Goal: Find specific page/section: Find specific page/section

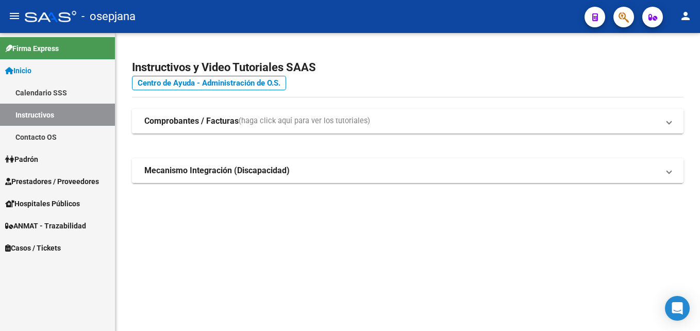
click at [49, 177] on span "Prestadores / Proveedores" at bounding box center [52, 181] width 94 height 11
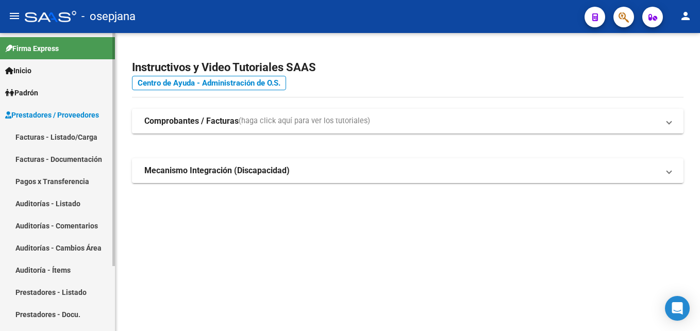
click at [59, 204] on link "Auditorías - Listado" at bounding box center [57, 203] width 115 height 22
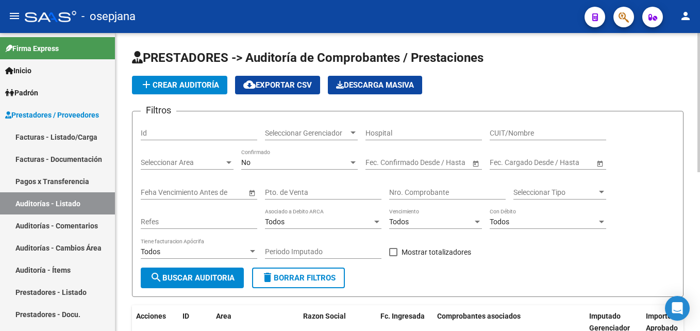
click at [293, 193] on input "Pto. de Venta" at bounding box center [323, 192] width 116 height 9
type input "10"
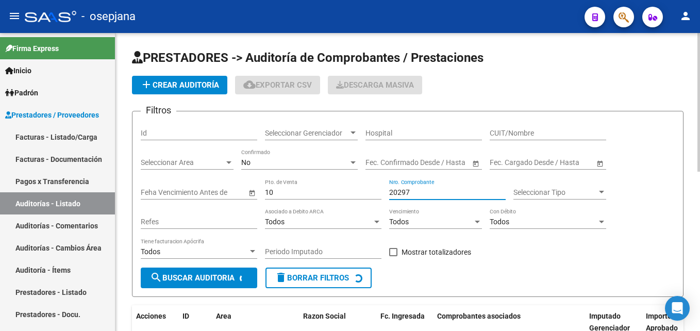
scroll to position [108, 0]
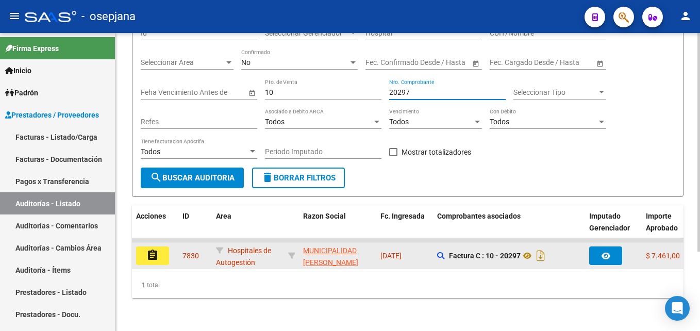
type input "20297"
click at [159, 246] on button "assignment" at bounding box center [152, 255] width 33 height 19
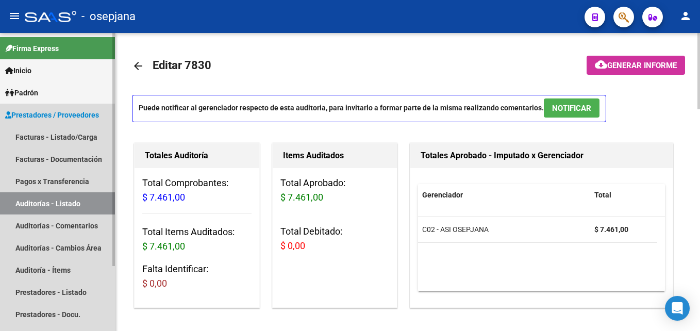
click at [81, 209] on link "Auditorías - Listado" at bounding box center [57, 203] width 115 height 22
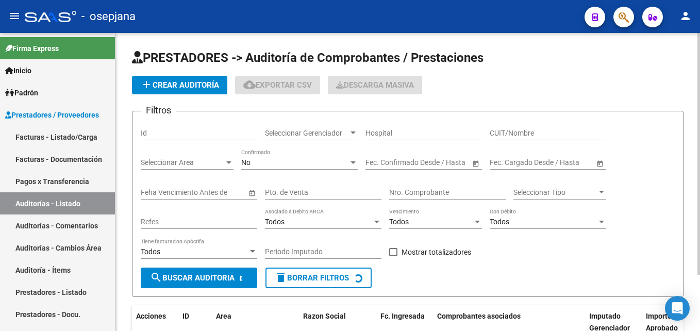
click at [353, 195] on input "Pto. de Venta" at bounding box center [323, 192] width 116 height 9
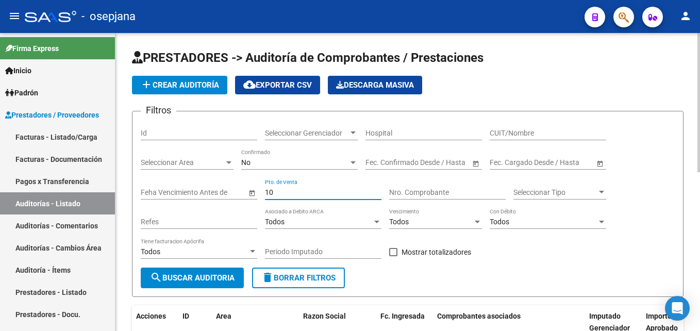
type input "10"
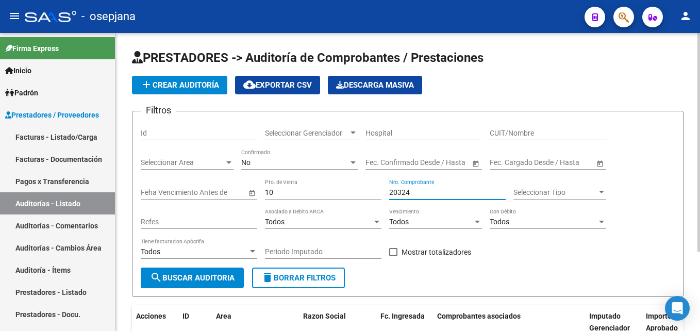
scroll to position [108, 0]
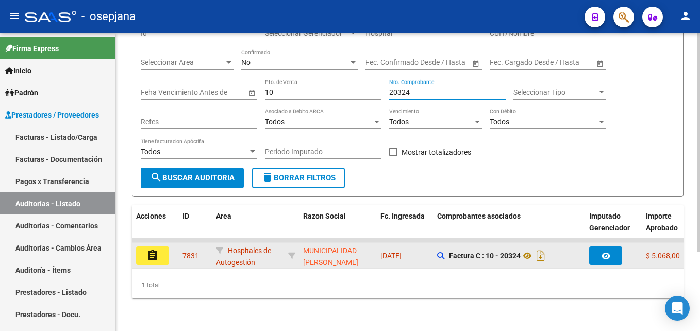
type input "20324"
click at [167, 246] on button "assignment" at bounding box center [152, 255] width 33 height 19
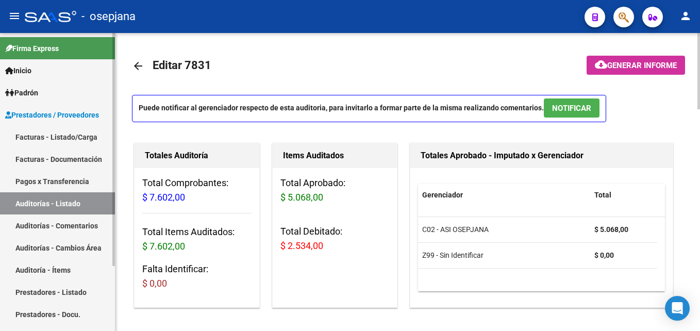
click at [56, 199] on link "Auditorías - Listado" at bounding box center [57, 203] width 115 height 22
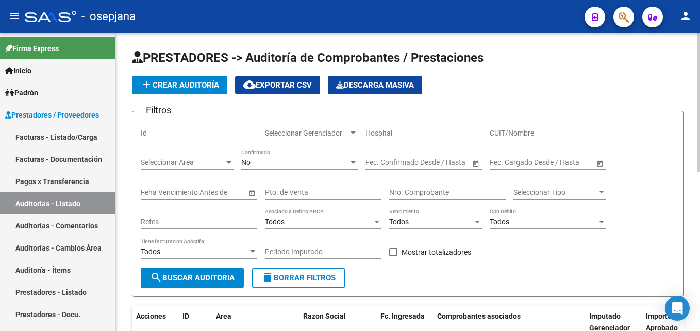
click at [291, 196] on input "Pto. de Venta" at bounding box center [323, 192] width 116 height 9
type input "10"
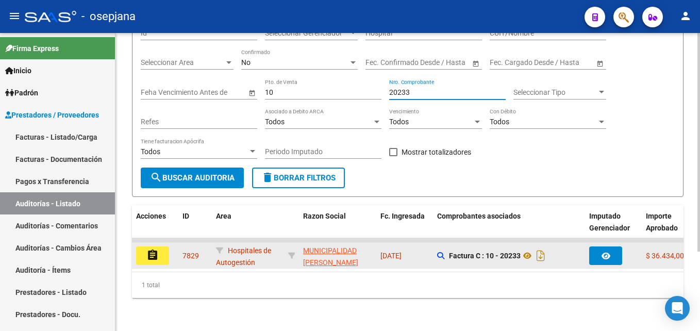
type input "20233"
click at [162, 248] on button "assignment" at bounding box center [152, 255] width 33 height 19
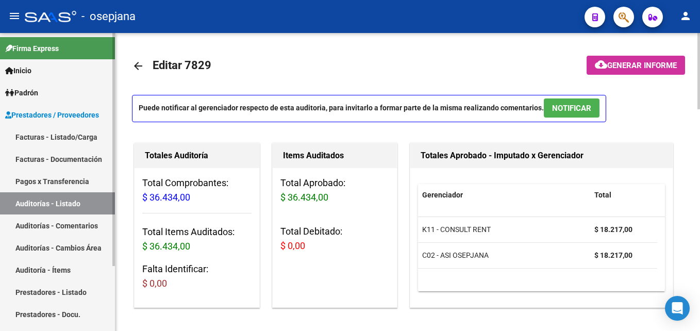
click at [43, 204] on link "Auditorías - Listado" at bounding box center [57, 203] width 115 height 22
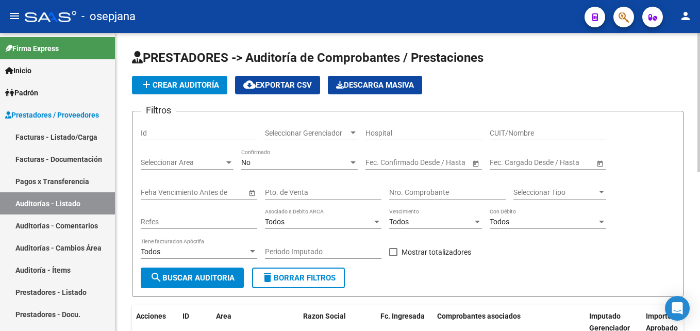
click at [288, 188] on input "Pto. de Venta" at bounding box center [323, 192] width 116 height 9
type input "184"
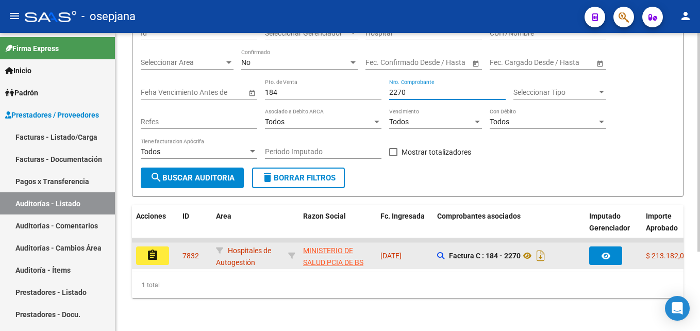
type input "2270"
click at [155, 249] on mat-icon "assignment" at bounding box center [152, 255] width 12 height 12
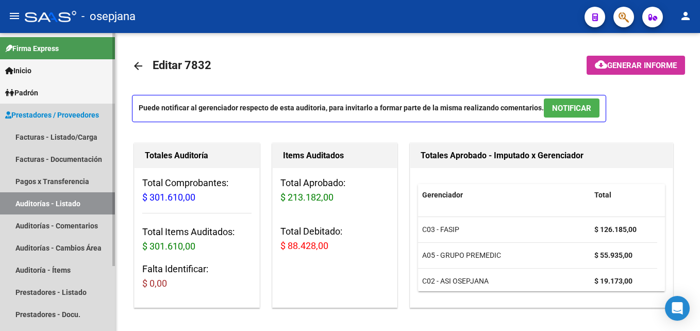
click at [71, 196] on link "Auditorías - Listado" at bounding box center [57, 203] width 115 height 22
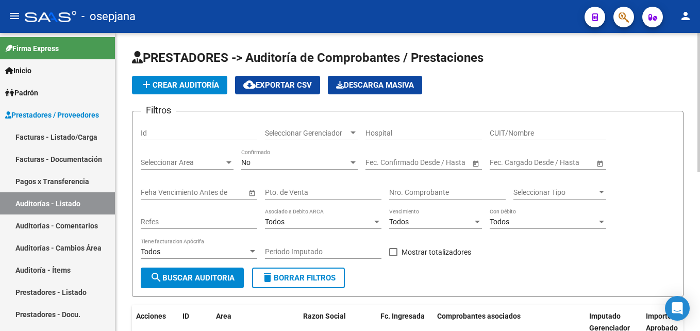
click at [299, 189] on input "Pto. de Venta" at bounding box center [323, 192] width 116 height 9
type input "11"
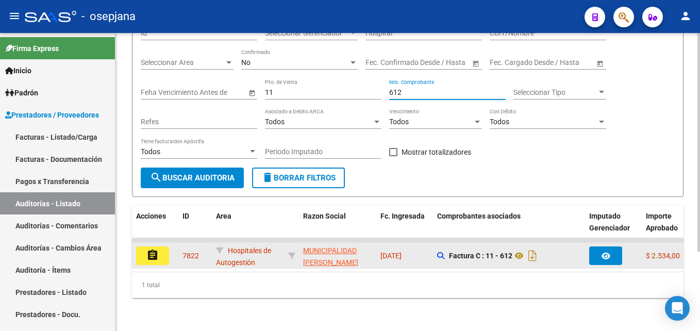
type input "612"
click at [149, 249] on mat-icon "assignment" at bounding box center [152, 255] width 12 height 12
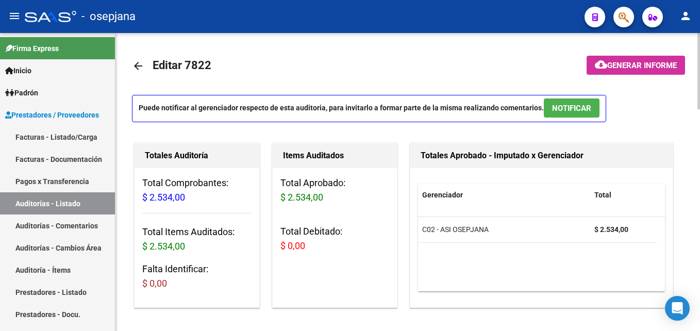
drag, startPoint x: 74, startPoint y: 200, endPoint x: 130, endPoint y: 170, distance: 64.6
click at [74, 200] on link "Auditorías - Listado" at bounding box center [57, 203] width 115 height 22
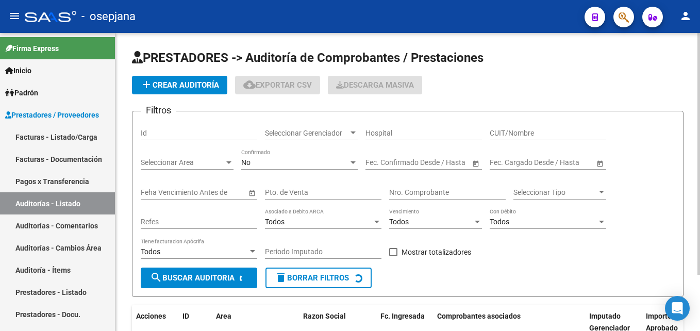
click at [311, 189] on input "Pto. de Venta" at bounding box center [323, 192] width 116 height 9
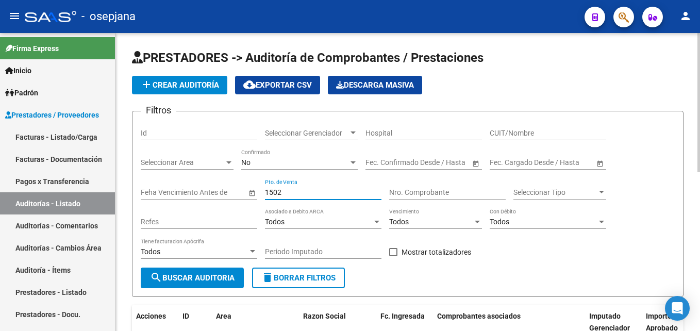
type input "1502"
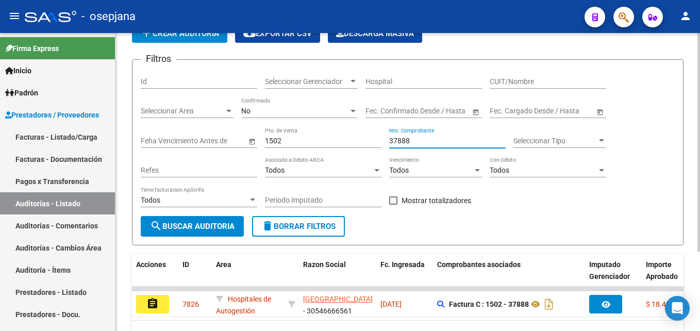
scroll to position [103, 0]
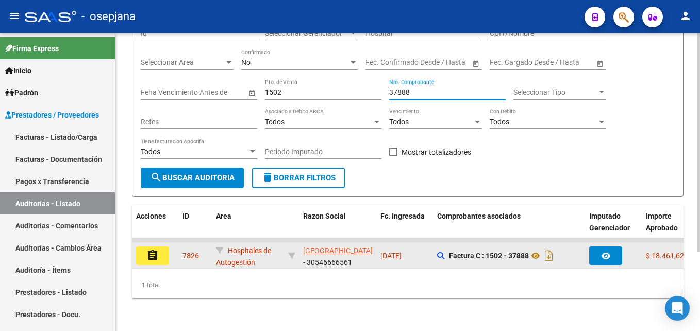
type input "37888"
click at [159, 249] on button "assignment" at bounding box center [152, 255] width 33 height 19
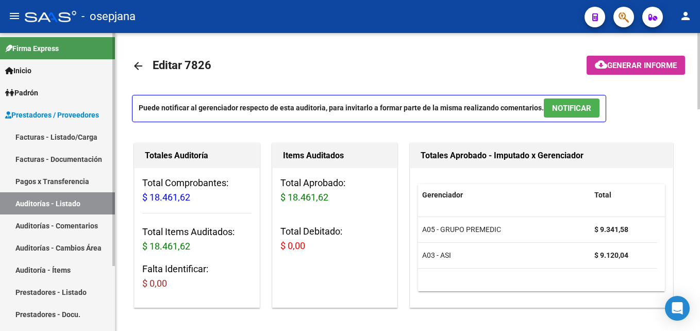
click at [37, 200] on link "Auditorías - Listado" at bounding box center [57, 203] width 115 height 22
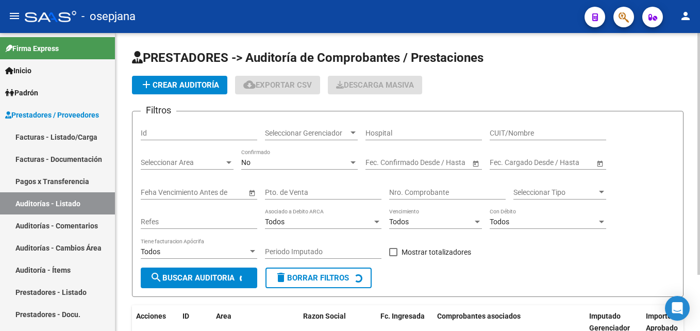
click at [284, 189] on input "Pto. de Venta" at bounding box center [323, 192] width 116 height 9
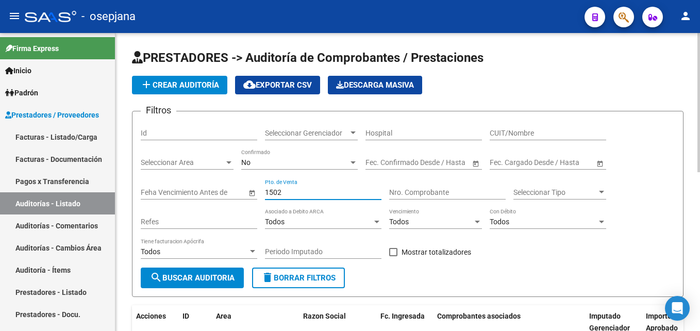
type input "1502"
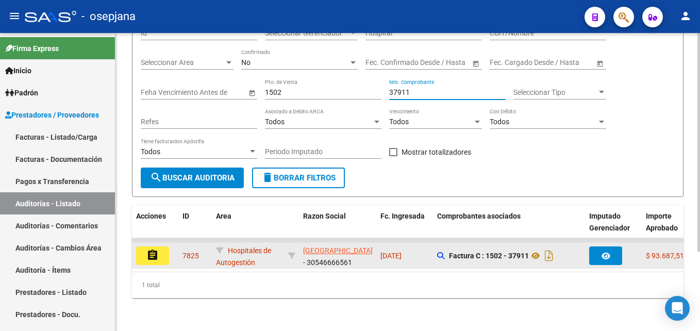
scroll to position [108, 0]
type input "37911"
click at [159, 246] on button "assignment" at bounding box center [152, 255] width 33 height 19
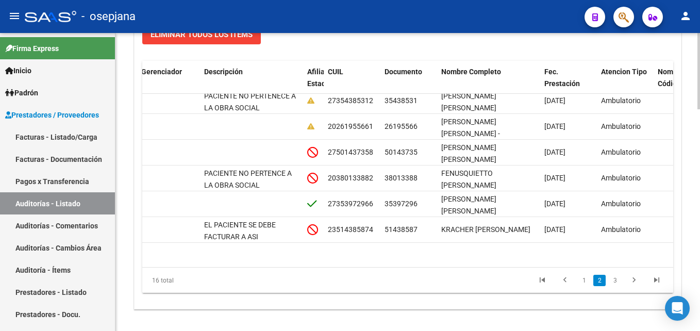
scroll to position [250, 615]
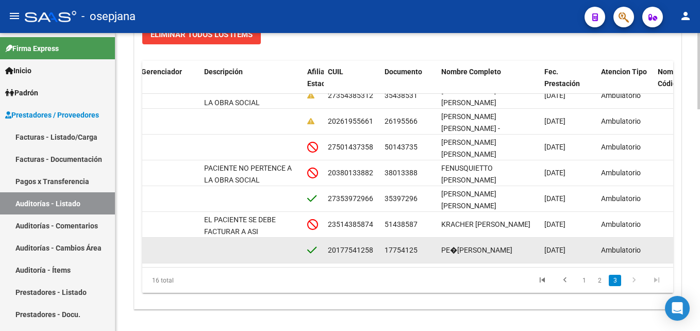
click at [663, 245] on datatable-body-cell at bounding box center [681, 250] width 57 height 25
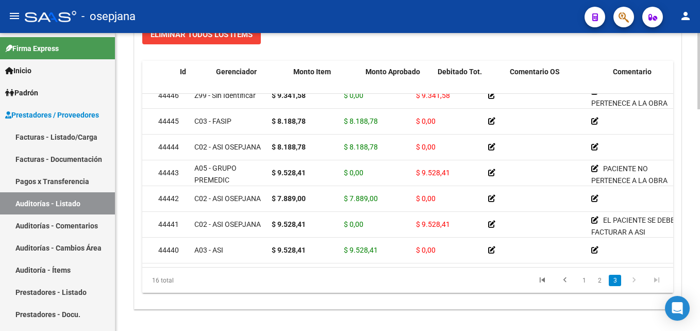
scroll to position [250, 0]
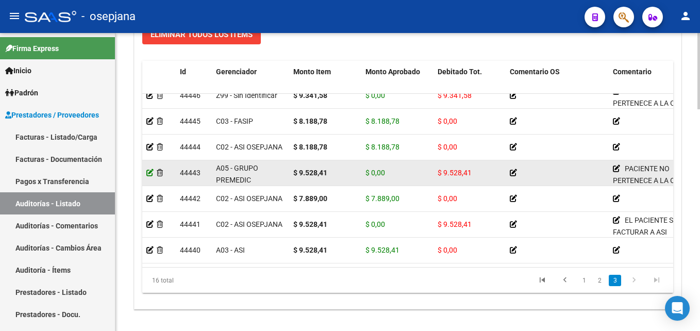
click at [148, 169] on icon at bounding box center [149, 172] width 7 height 7
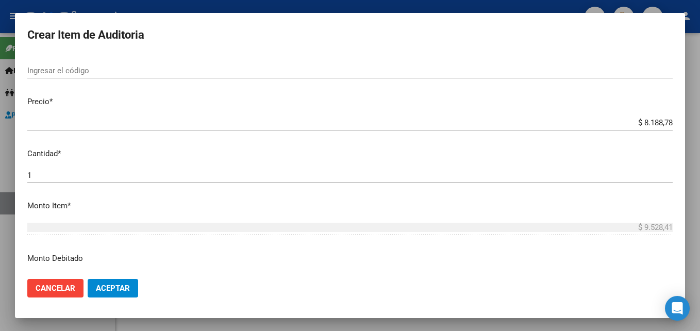
scroll to position [258, 0]
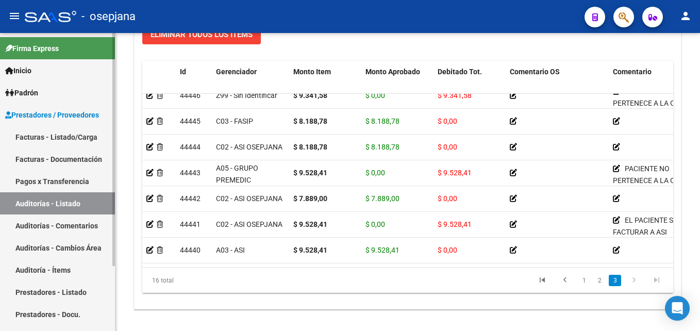
click at [67, 207] on link "Auditorías - Listado" at bounding box center [57, 203] width 115 height 22
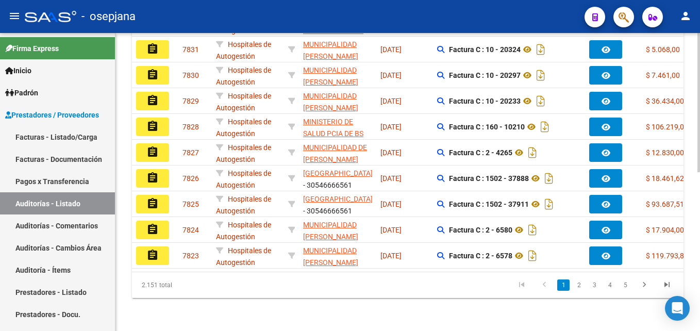
click at [282, 122] on datatable-body-cell "Hospitales de Autogestión" at bounding box center [248, 126] width 72 height 25
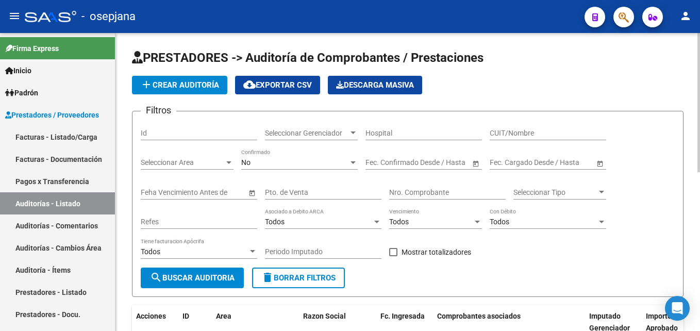
click at [303, 195] on input "Pto. de Venta" at bounding box center [323, 192] width 116 height 9
type input "12"
type input "0"
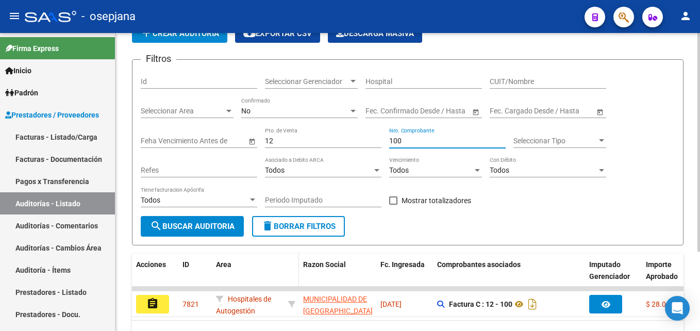
scroll to position [108, 0]
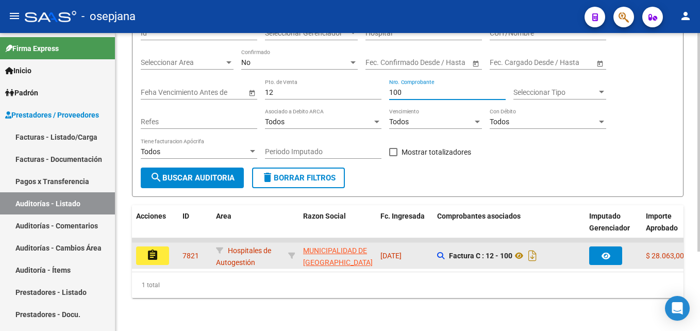
type input "100"
click at [159, 246] on button "assignment" at bounding box center [152, 255] width 33 height 19
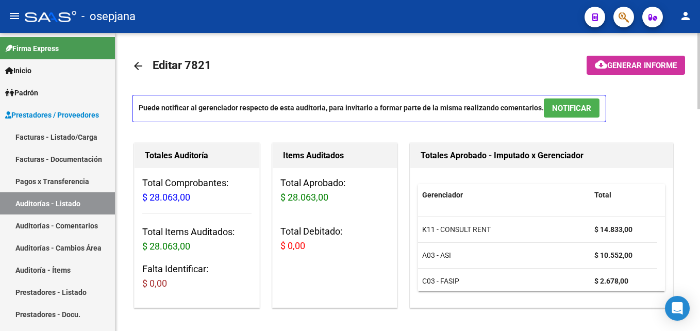
scroll to position [52, 0]
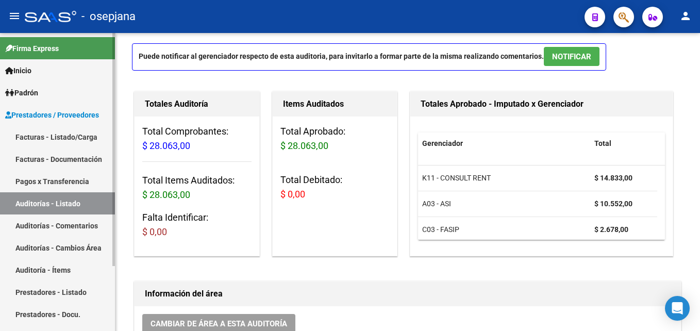
drag, startPoint x: 71, startPoint y: 210, endPoint x: 81, endPoint y: 207, distance: 10.9
click at [71, 210] on link "Auditorías - Listado" at bounding box center [57, 203] width 115 height 22
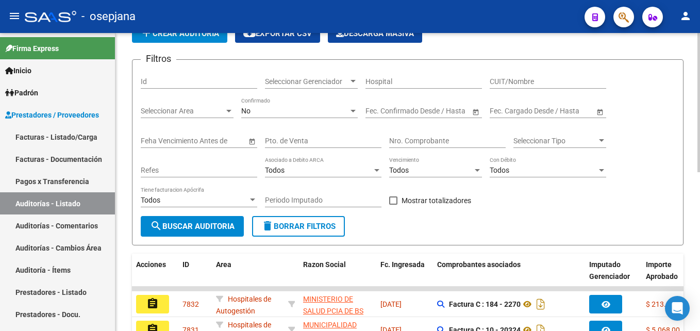
click at [318, 145] on input "Pto. de Venta" at bounding box center [323, 141] width 116 height 9
click at [317, 145] on input "Pto. de Venta" at bounding box center [323, 141] width 116 height 9
type input "9"
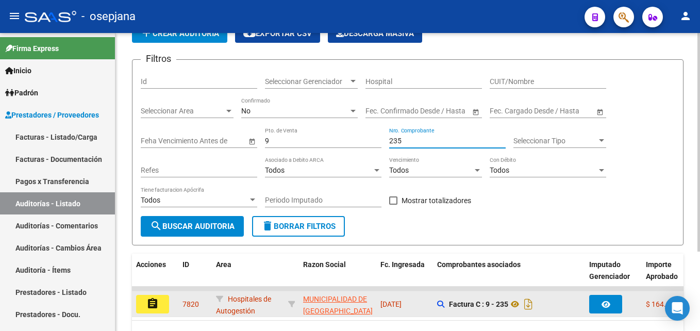
type input "235"
click at [159, 297] on button "assignment" at bounding box center [152, 304] width 33 height 19
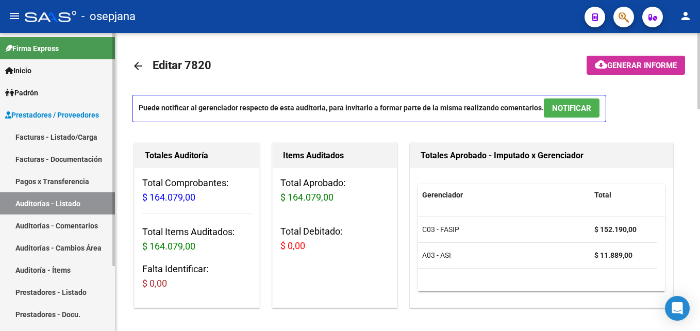
drag, startPoint x: 50, startPoint y: 199, endPoint x: 66, endPoint y: 199, distance: 15.5
click at [50, 199] on link "Auditorías - Listado" at bounding box center [57, 203] width 115 height 22
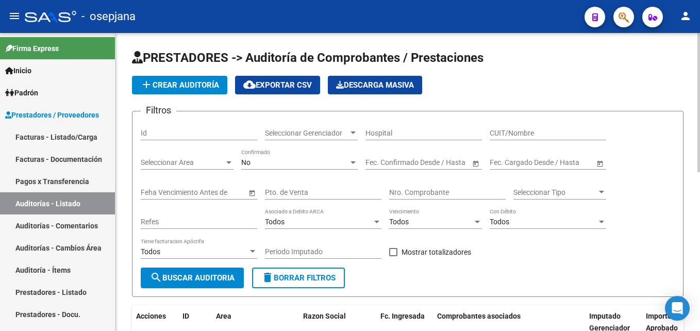
click at [296, 191] on input "Pto. de Venta" at bounding box center [323, 192] width 116 height 9
type input "2"
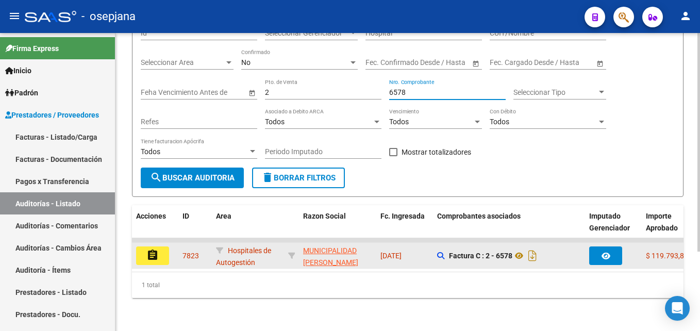
type input "6578"
click at [163, 248] on button "assignment" at bounding box center [152, 255] width 33 height 19
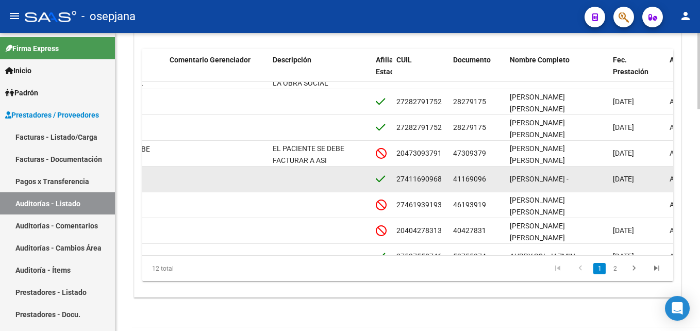
scroll to position [44, 546]
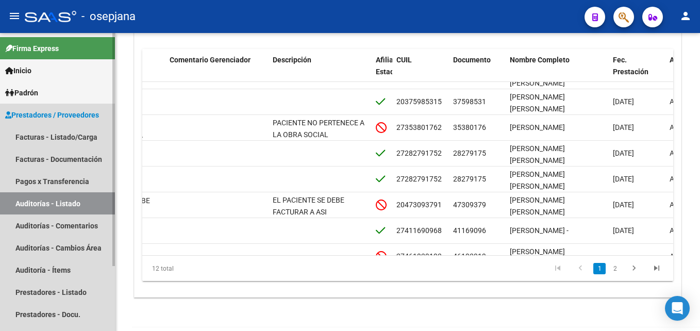
click at [74, 200] on link "Auditorías - Listado" at bounding box center [57, 203] width 115 height 22
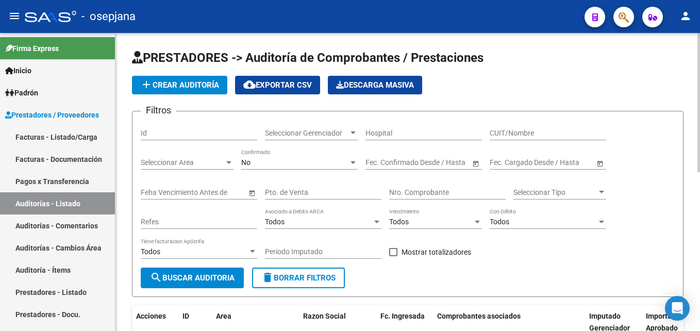
click at [326, 193] on input "Pto. de Venta" at bounding box center [323, 192] width 116 height 9
type input "2"
type input "5"
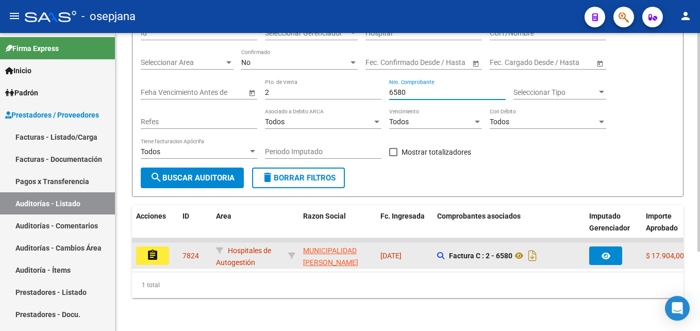
type input "6580"
click at [147, 249] on mat-icon "assignment" at bounding box center [152, 255] width 12 height 12
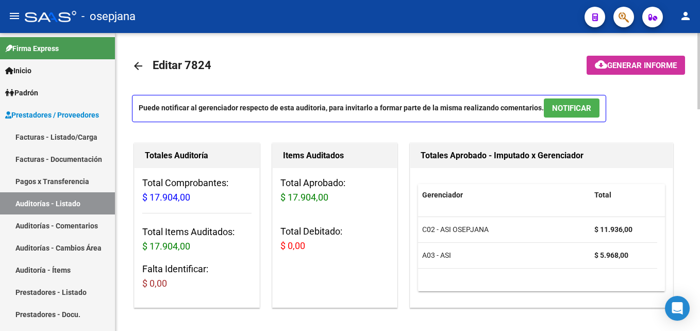
scroll to position [155, 0]
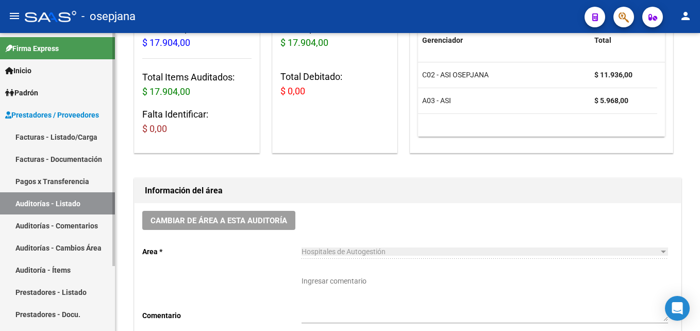
drag, startPoint x: 67, startPoint y: 201, endPoint x: 90, endPoint y: 187, distance: 26.6
click at [67, 201] on link "Auditorías - Listado" at bounding box center [57, 203] width 115 height 22
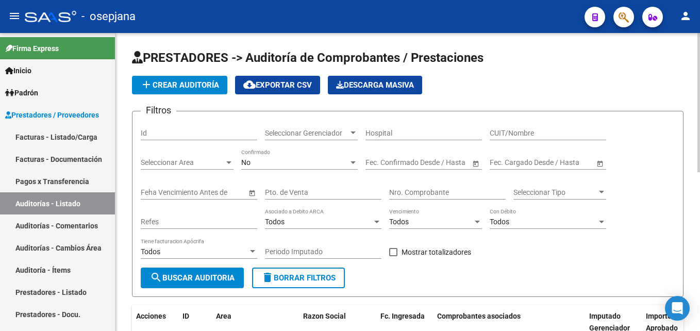
click at [302, 195] on input "Pto. de Venta" at bounding box center [323, 192] width 116 height 9
type input "160"
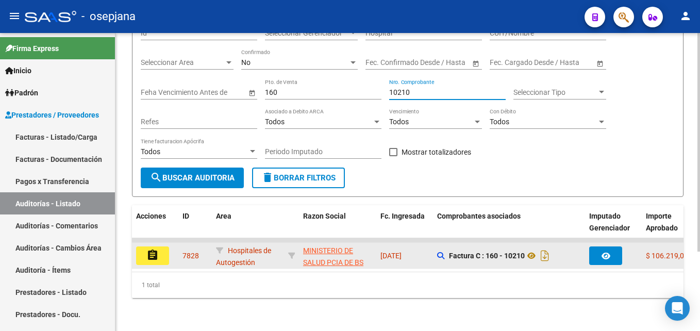
type input "10210"
click at [156, 249] on mat-icon "assignment" at bounding box center [152, 255] width 12 height 12
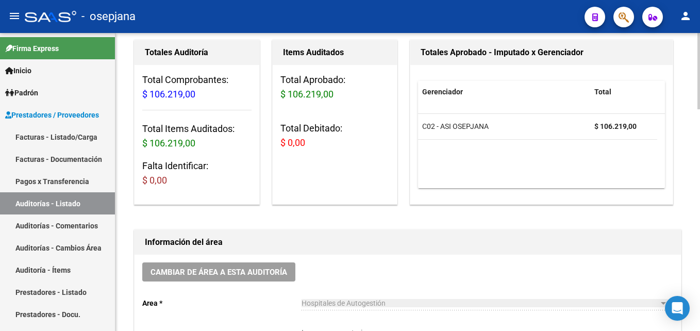
scroll to position [155, 0]
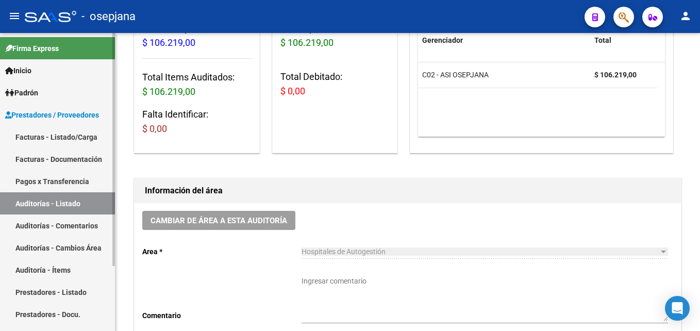
drag, startPoint x: 66, startPoint y: 196, endPoint x: 105, endPoint y: 176, distance: 43.1
click at [66, 196] on link "Auditorías - Listado" at bounding box center [57, 203] width 115 height 22
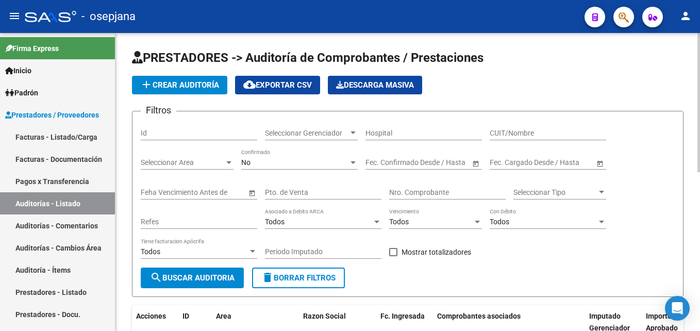
click at [335, 195] on input "Pto. de Venta" at bounding box center [323, 192] width 116 height 9
type input "2"
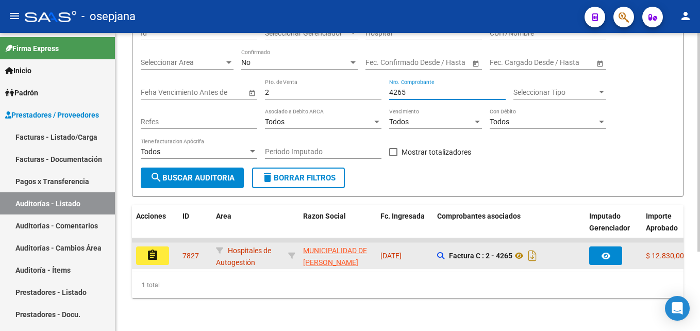
type input "4265"
click at [144, 256] on button "assignment" at bounding box center [152, 255] width 33 height 19
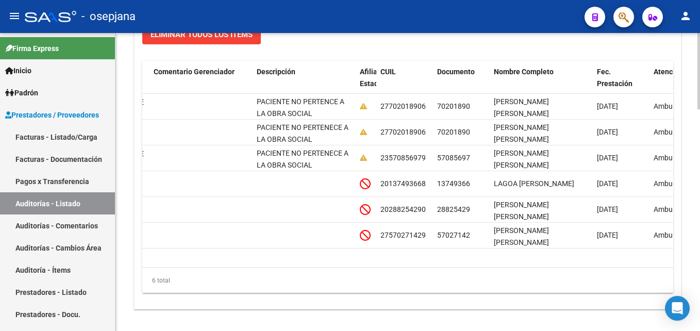
scroll to position [709, 0]
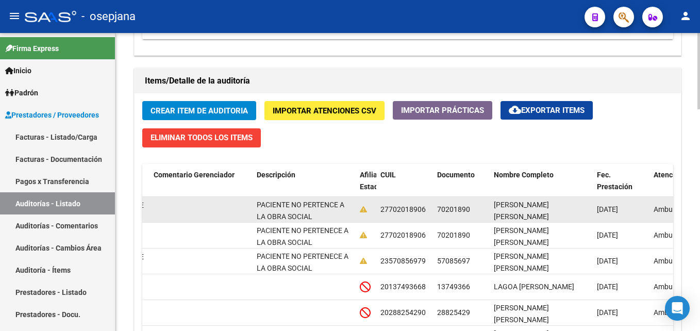
drag, startPoint x: 438, startPoint y: 208, endPoint x: 448, endPoint y: 208, distance: 10.3
click at [438, 208] on span "70201890" at bounding box center [453, 209] width 33 height 8
click at [458, 208] on span "70201890" at bounding box center [453, 209] width 33 height 8
drag, startPoint x: 458, startPoint y: 208, endPoint x: 468, endPoint y: 208, distance: 10.8
click at [468, 208] on span "70201890" at bounding box center [453, 209] width 33 height 8
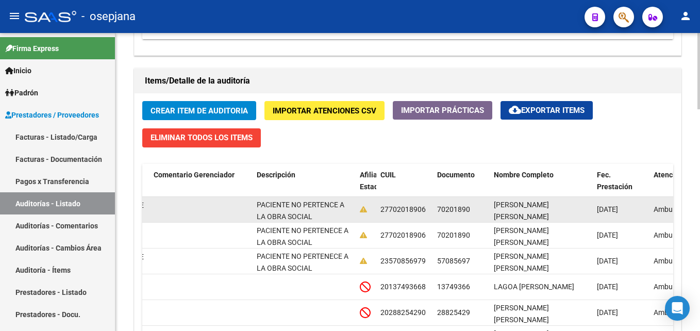
click at [472, 209] on div "70201890" at bounding box center [461, 210] width 48 height 12
copy span "70201890"
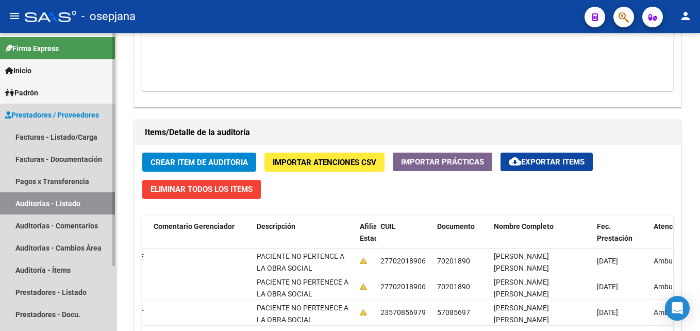
click at [69, 201] on link "Auditorías - Listado" at bounding box center [57, 203] width 115 height 22
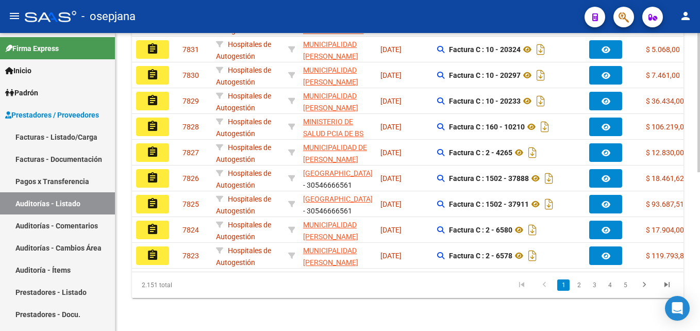
click at [290, 125] on datatable-body-cell at bounding box center [291, 126] width 15 height 25
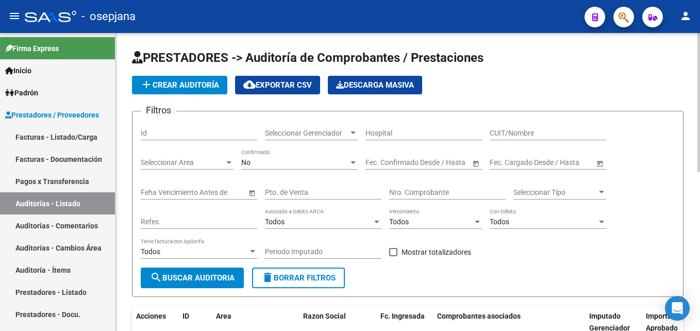
click at [299, 195] on input "Pto. de Venta" at bounding box center [323, 192] width 116 height 9
type input "8"
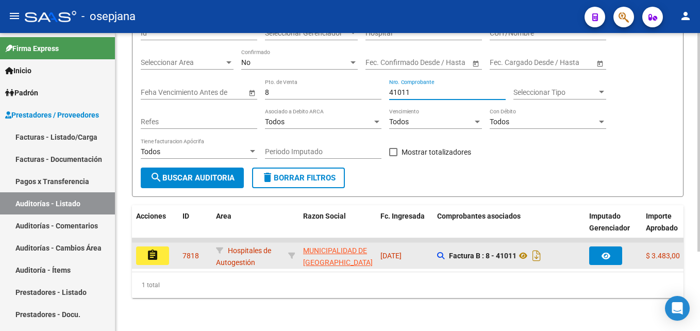
type input "41011"
click at [158, 265] on datatable-body-cell "assignment" at bounding box center [155, 255] width 46 height 25
click at [160, 250] on button "assignment" at bounding box center [152, 255] width 33 height 19
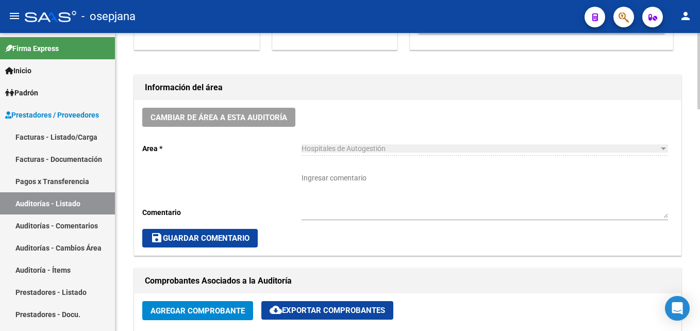
scroll to position [515, 0]
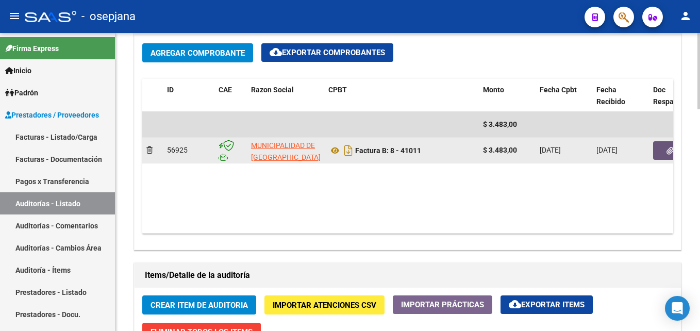
click at [662, 148] on button "button" at bounding box center [669, 150] width 33 height 19
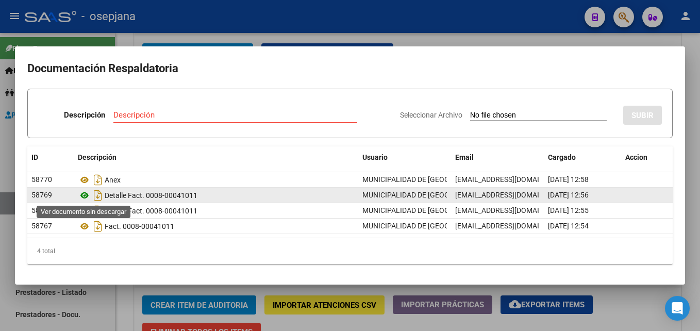
click at [84, 190] on icon at bounding box center [84, 195] width 13 height 12
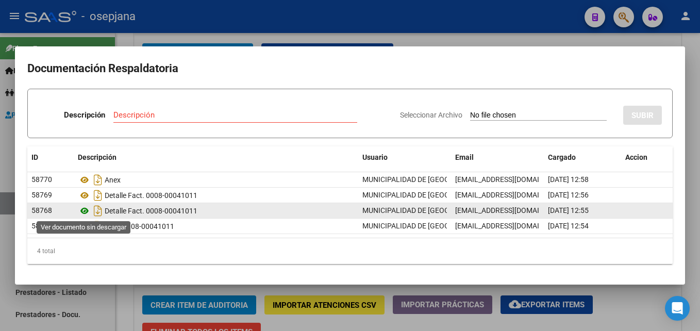
click at [85, 209] on icon at bounding box center [84, 211] width 13 height 12
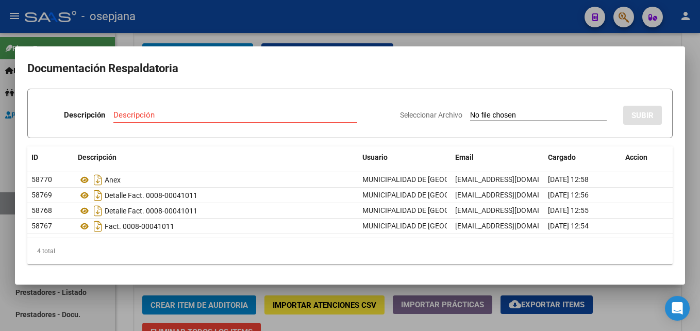
click at [370, 28] on div at bounding box center [350, 165] width 700 height 331
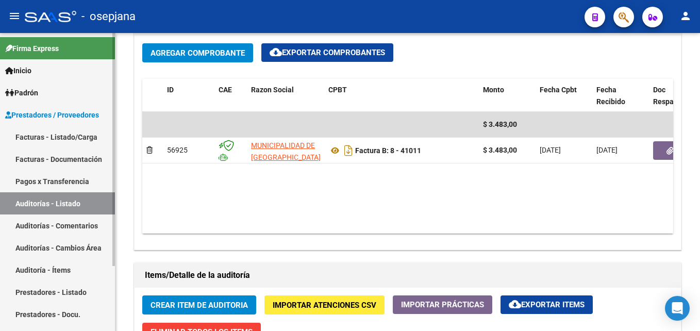
drag, startPoint x: 88, startPoint y: 209, endPoint x: 91, endPoint y: 202, distance: 7.2
click at [88, 209] on link "Auditorías - Listado" at bounding box center [57, 203] width 115 height 22
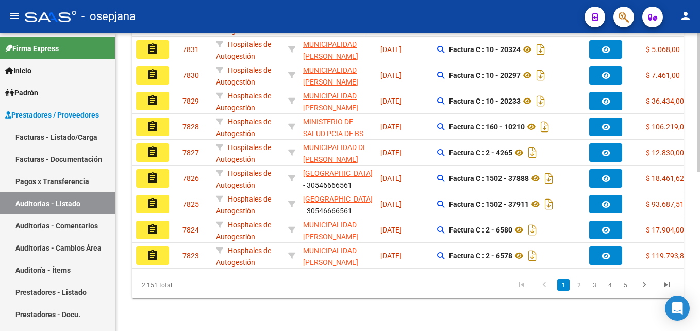
scroll to position [82, 0]
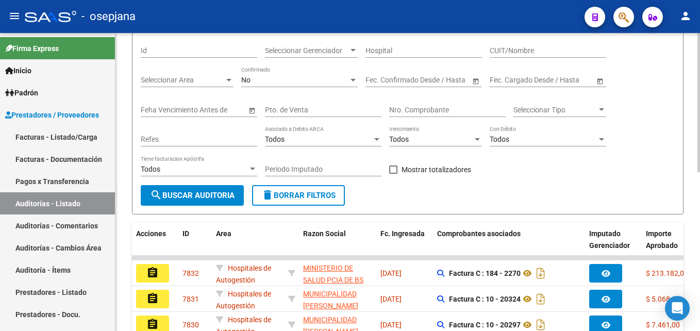
click at [305, 115] on div "Pto. de Venta" at bounding box center [323, 106] width 116 height 21
type input "8"
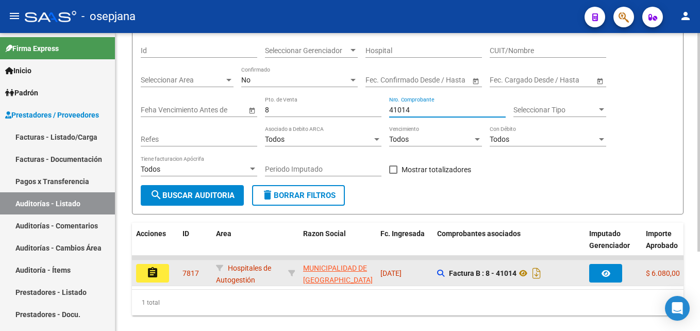
type input "41014"
click at [153, 272] on mat-icon "assignment" at bounding box center [152, 272] width 12 height 12
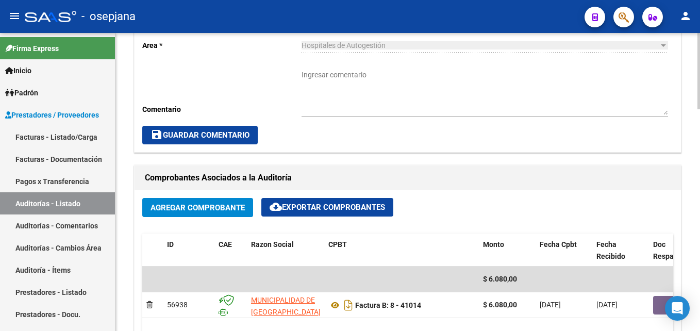
scroll to position [464, 0]
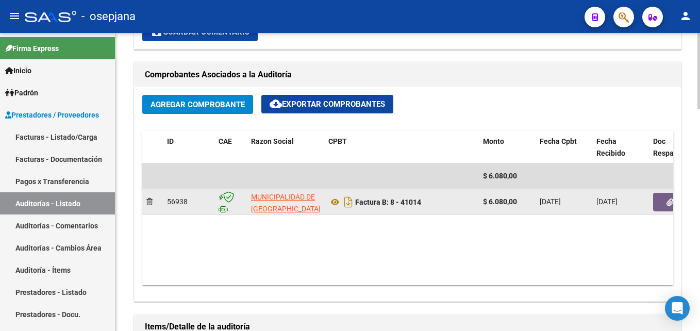
click at [664, 205] on button "button" at bounding box center [669, 202] width 33 height 19
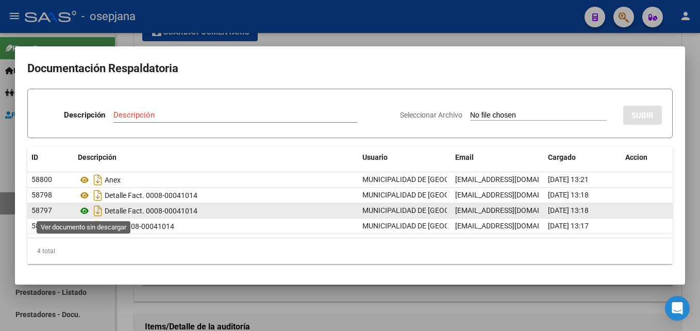
click at [89, 211] on icon at bounding box center [84, 211] width 13 height 12
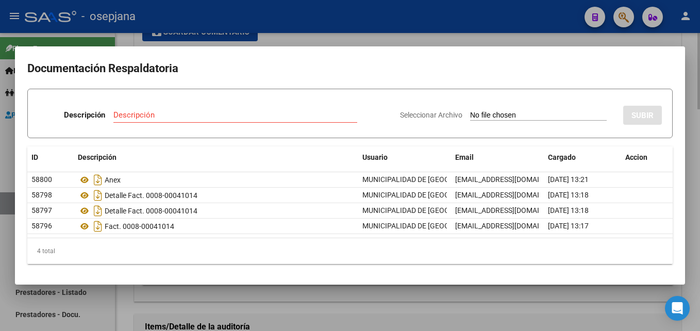
drag, startPoint x: 427, startPoint y: 24, endPoint x: 421, endPoint y: 38, distance: 14.5
click at [427, 24] on div at bounding box center [350, 165] width 700 height 331
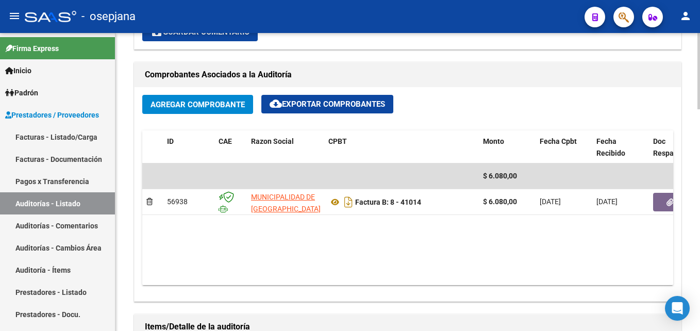
drag, startPoint x: 66, startPoint y: 201, endPoint x: 126, endPoint y: 198, distance: 59.8
click at [66, 201] on link "Auditorías - Listado" at bounding box center [57, 203] width 115 height 22
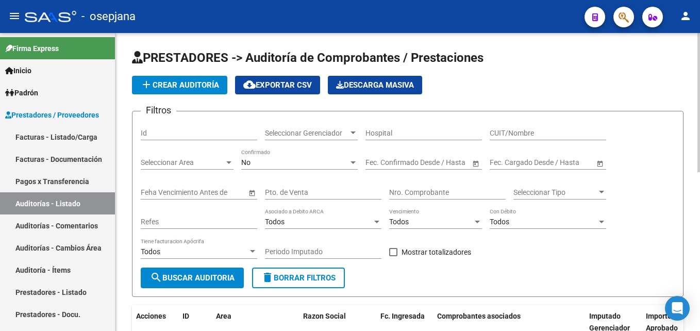
click at [293, 188] on input "Pto. de Venta" at bounding box center [323, 192] width 116 height 9
type input "8"
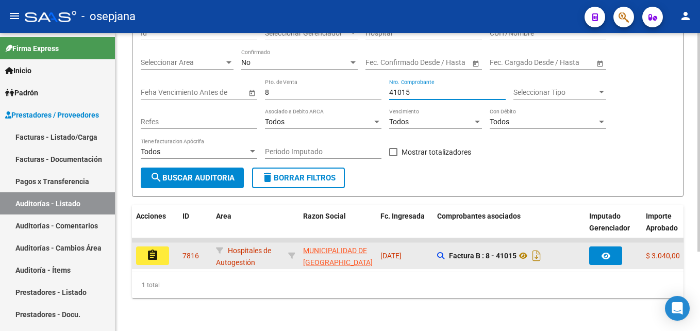
type input "41015"
click at [155, 249] on mat-icon "assignment" at bounding box center [152, 255] width 12 height 12
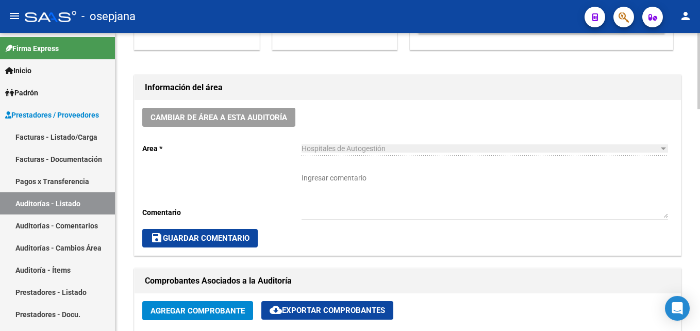
scroll to position [515, 0]
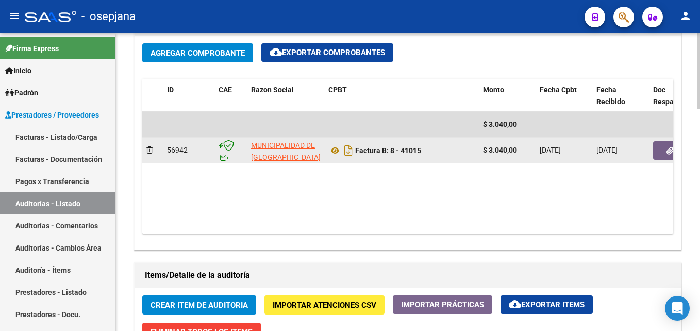
click at [662, 156] on button "button" at bounding box center [669, 150] width 33 height 19
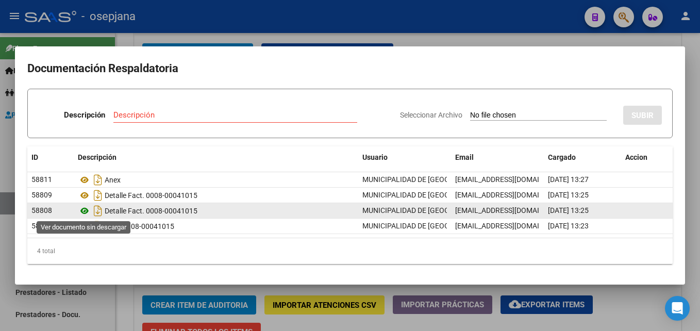
click at [86, 210] on icon at bounding box center [84, 211] width 13 height 12
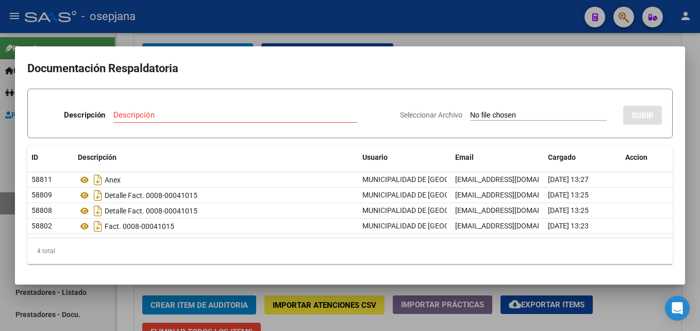
click at [293, 22] on div at bounding box center [350, 165] width 700 height 331
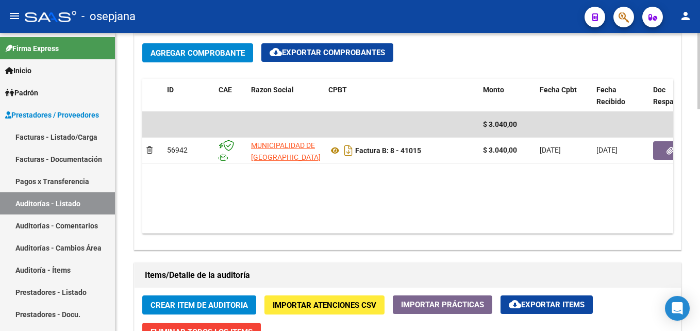
drag, startPoint x: 91, startPoint y: 196, endPoint x: 116, endPoint y: 198, distance: 25.8
click at [91, 196] on link "Auditorías - Listado" at bounding box center [57, 203] width 115 height 22
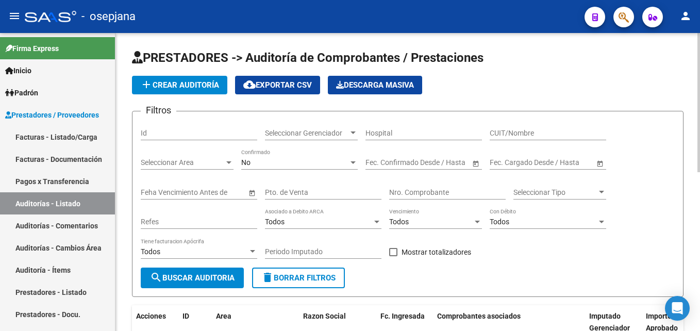
click at [292, 196] on input "Pto. de Venta" at bounding box center [323, 192] width 116 height 9
type input "8"
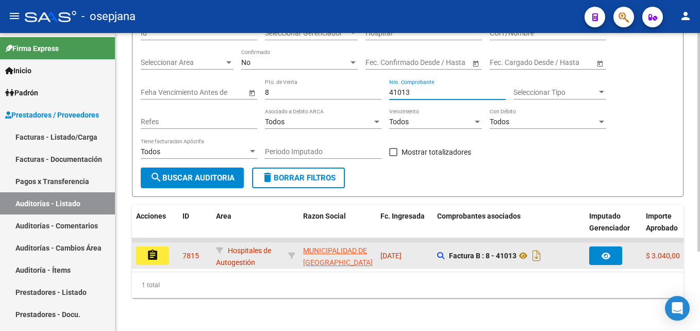
type input "41013"
click at [163, 248] on button "assignment" at bounding box center [152, 255] width 33 height 19
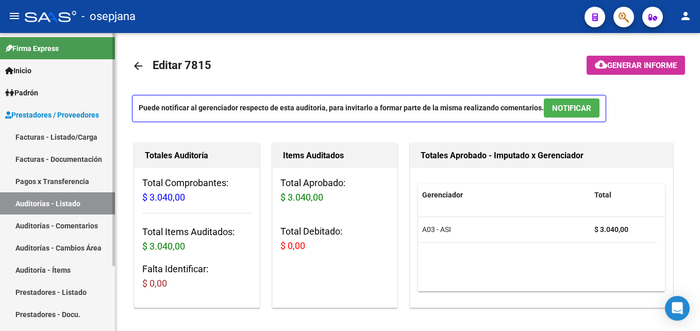
drag, startPoint x: 47, startPoint y: 199, endPoint x: 112, endPoint y: 196, distance: 65.0
click at [47, 199] on link "Auditorías - Listado" at bounding box center [57, 203] width 115 height 22
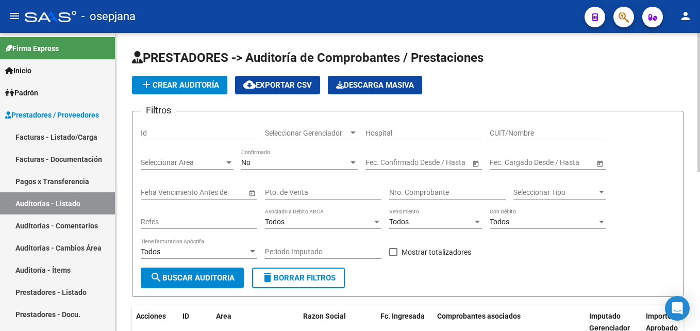
click at [333, 191] on input "Pto. de Venta" at bounding box center [323, 192] width 116 height 9
type input "8"
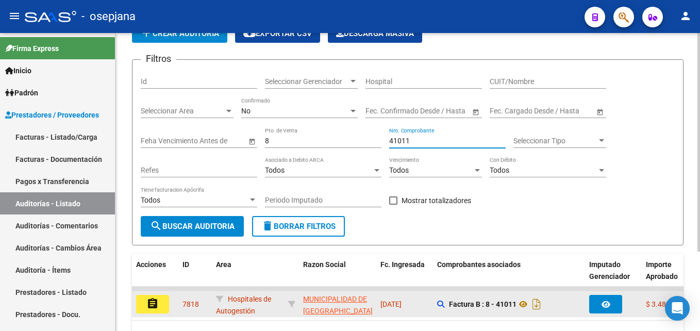
scroll to position [108, 0]
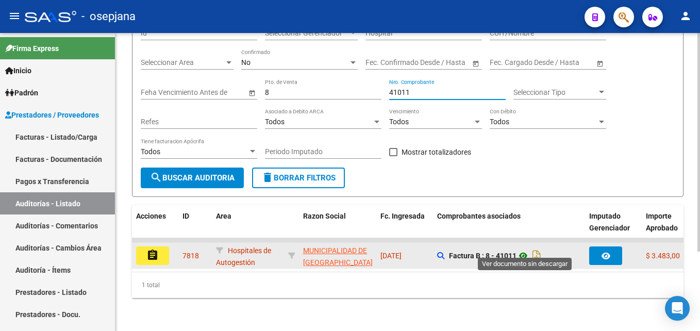
type input "41011"
click at [525, 249] on icon at bounding box center [522, 255] width 13 height 12
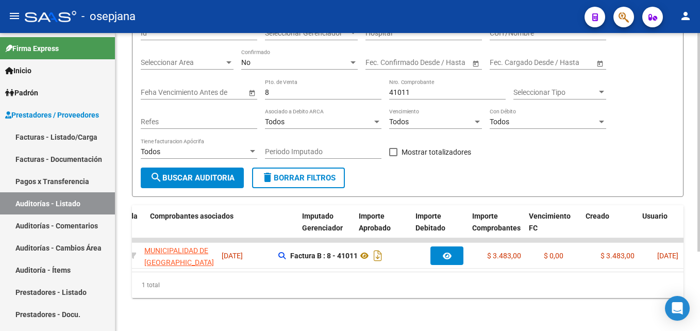
scroll to position [0, 0]
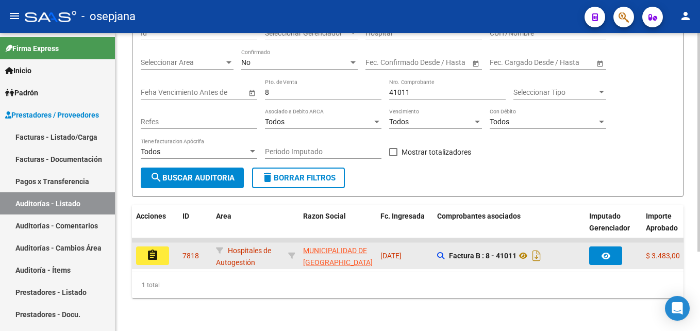
click at [159, 246] on button "assignment" at bounding box center [152, 255] width 33 height 19
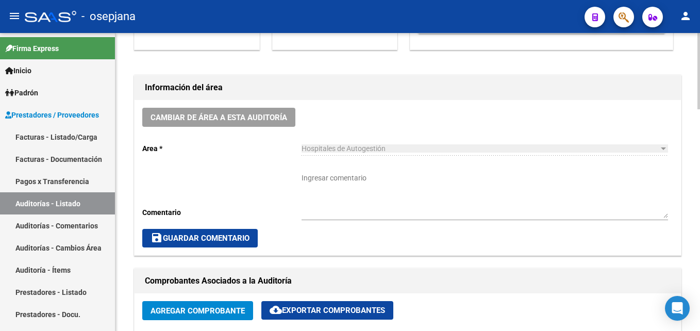
scroll to position [515, 0]
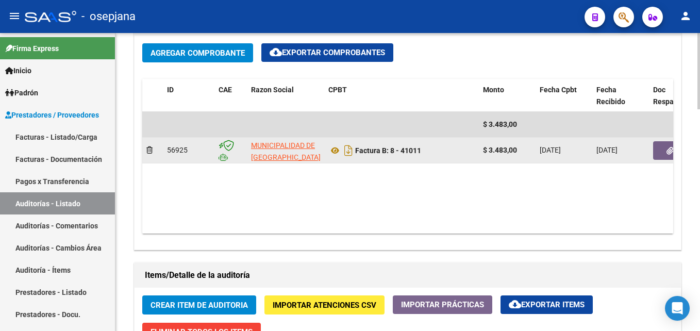
click at [659, 155] on button "button" at bounding box center [669, 150] width 33 height 19
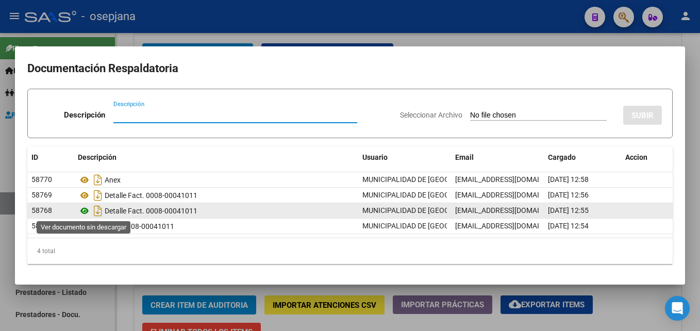
click at [88, 210] on icon at bounding box center [84, 211] width 13 height 12
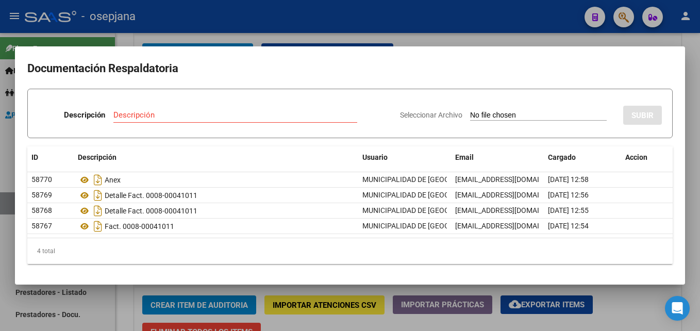
click at [520, 23] on div at bounding box center [350, 165] width 700 height 331
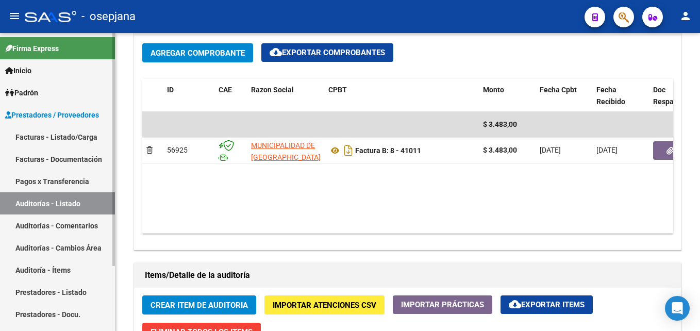
click at [68, 199] on link "Auditorías - Listado" at bounding box center [57, 203] width 115 height 22
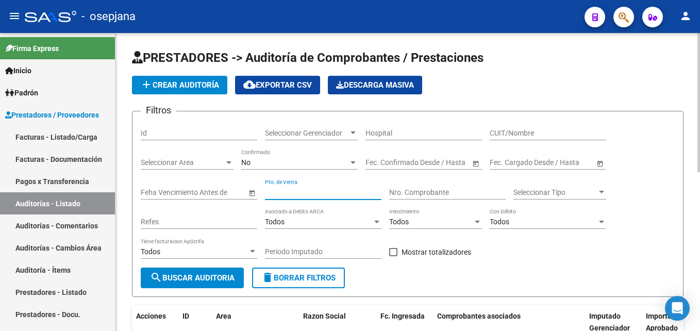
click at [311, 190] on input "Pto. de Venta" at bounding box center [323, 192] width 116 height 9
type input "8"
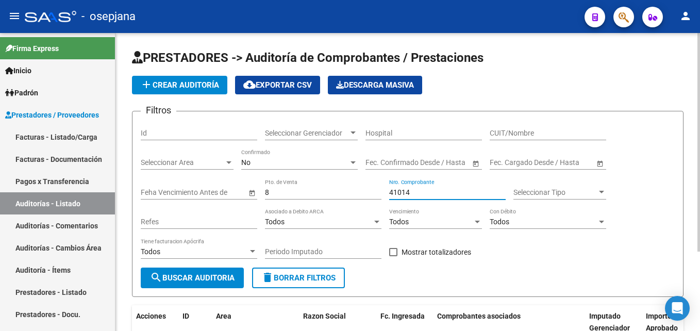
scroll to position [108, 0]
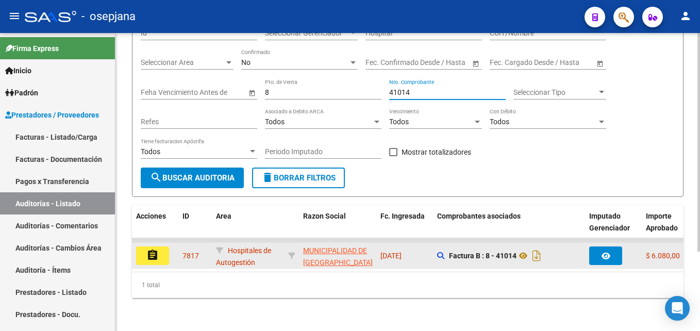
type input "41014"
click at [157, 249] on mat-icon "assignment" at bounding box center [152, 255] width 12 height 12
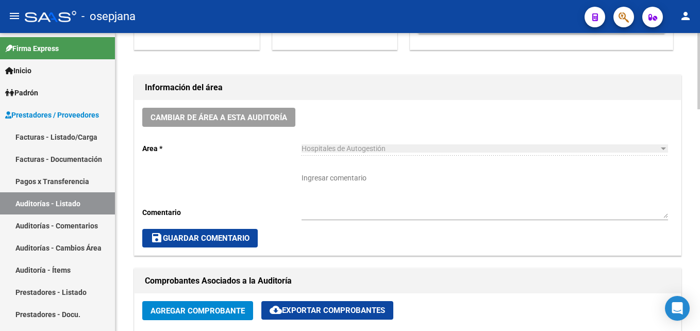
scroll to position [464, 0]
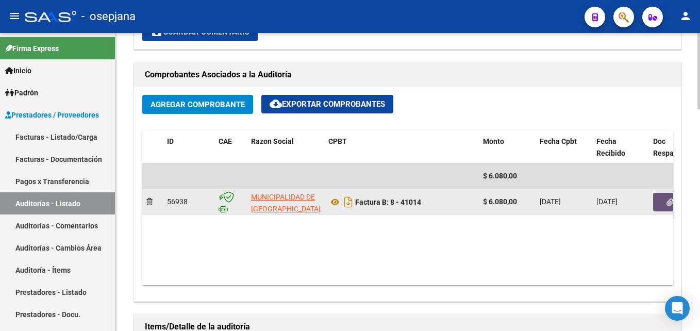
click at [668, 207] on button "button" at bounding box center [669, 202] width 33 height 19
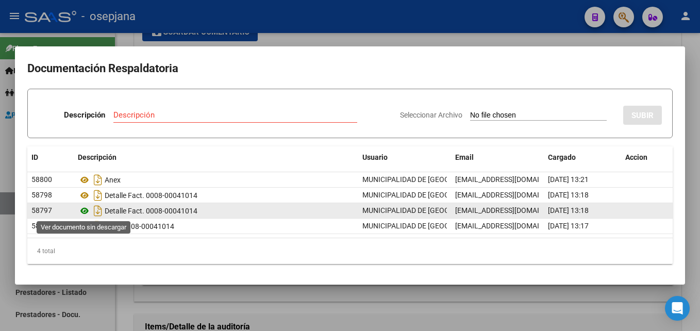
click at [81, 210] on icon at bounding box center [84, 211] width 13 height 12
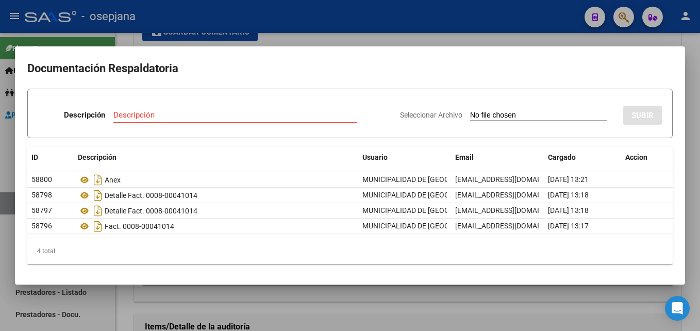
click at [365, 12] on div at bounding box center [350, 165] width 700 height 331
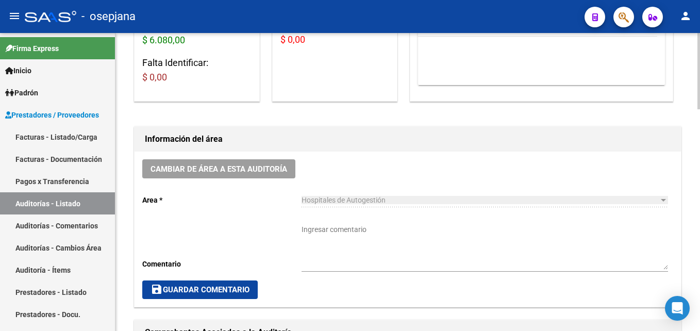
scroll to position [52, 0]
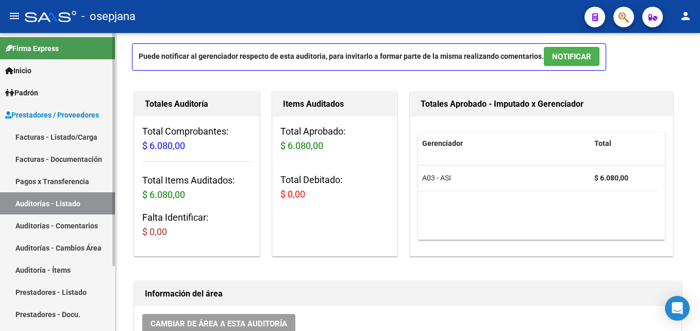
click at [73, 196] on link "Auditorías - Listado" at bounding box center [57, 203] width 115 height 22
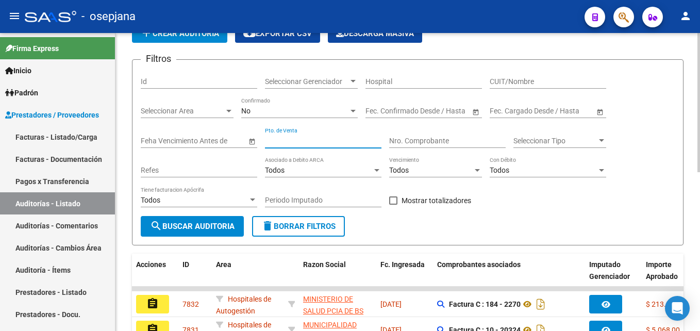
click at [300, 141] on input "Pto. de Venta" at bounding box center [323, 141] width 116 height 9
type input "8"
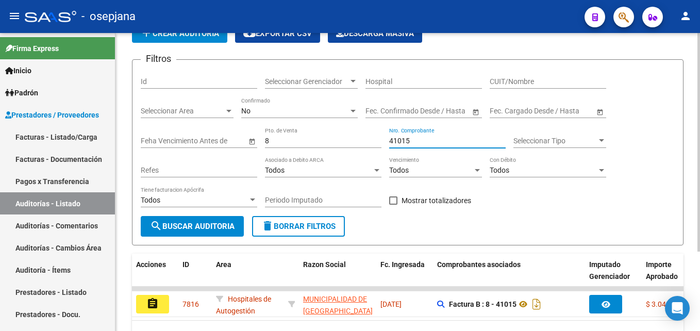
scroll to position [108, 0]
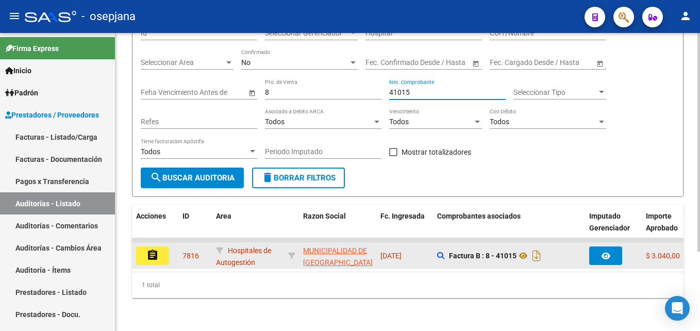
type input "41015"
click at [154, 249] on mat-icon "assignment" at bounding box center [152, 255] width 12 height 12
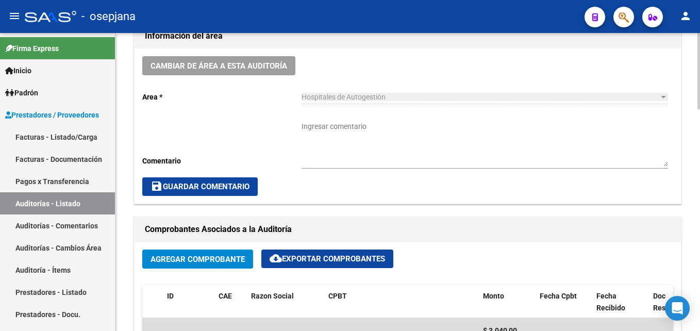
scroll to position [464, 0]
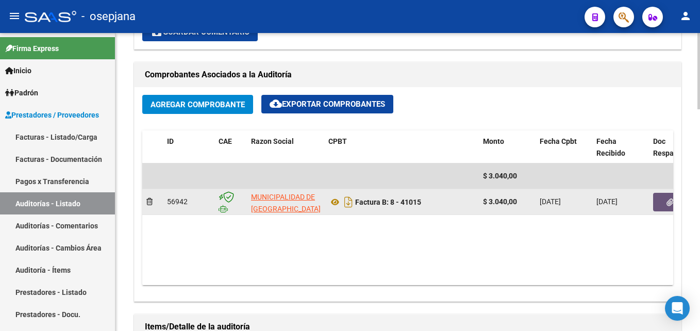
click at [660, 199] on button "button" at bounding box center [669, 202] width 33 height 19
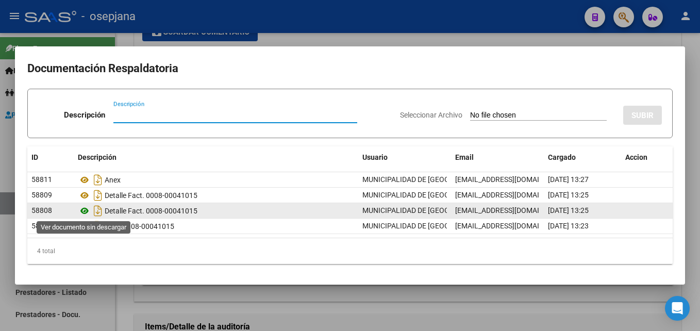
click at [87, 210] on icon at bounding box center [84, 211] width 13 height 12
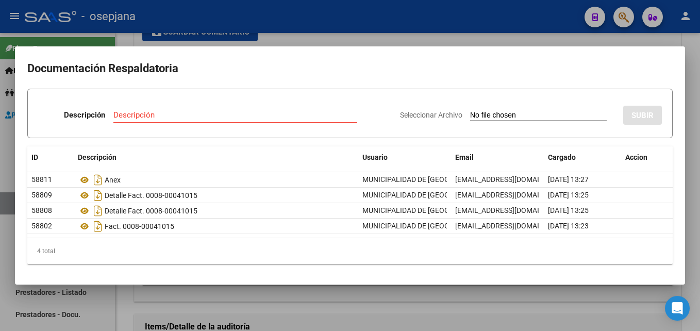
click at [294, 22] on div at bounding box center [350, 165] width 700 height 331
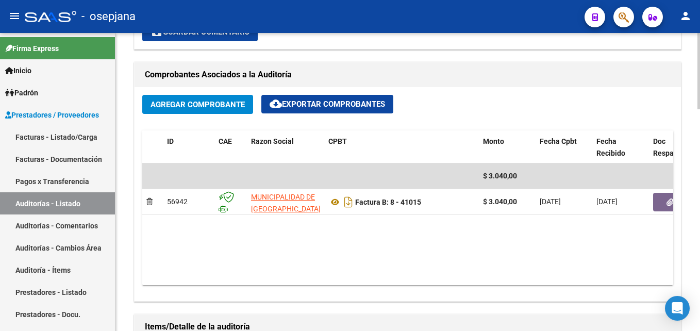
drag, startPoint x: 80, startPoint y: 200, endPoint x: 125, endPoint y: 200, distance: 44.3
click at [80, 200] on link "Auditorías - Listado" at bounding box center [57, 203] width 115 height 22
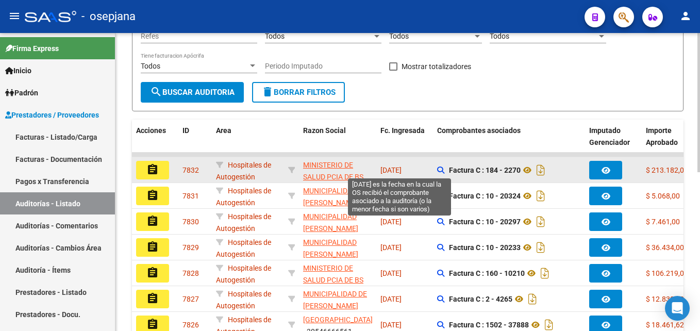
scroll to position [31, 0]
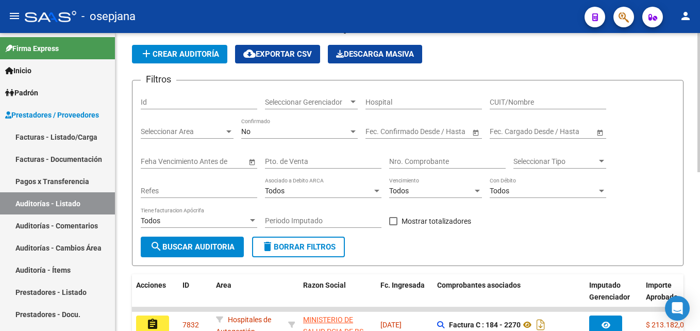
click at [337, 165] on input "Pto. de Venta" at bounding box center [323, 161] width 116 height 9
type input "8"
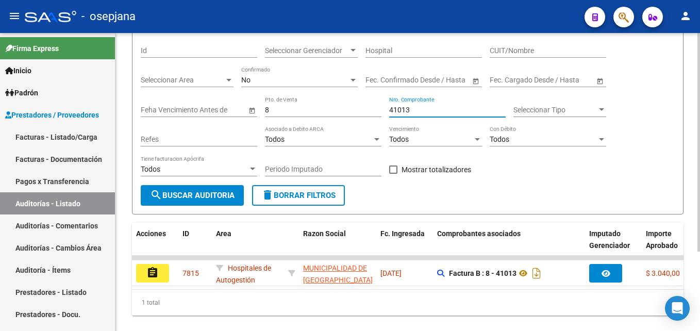
scroll to position [108, 0]
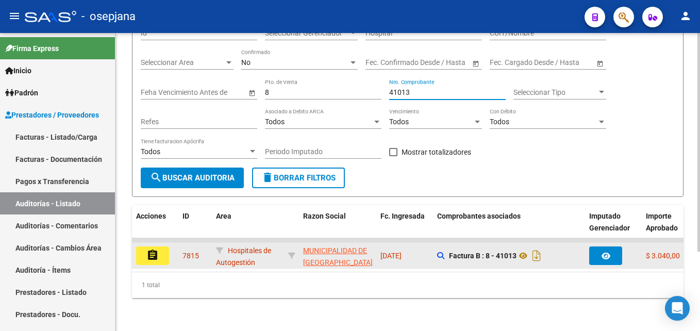
type input "41013"
click at [161, 246] on button "assignment" at bounding box center [152, 255] width 33 height 19
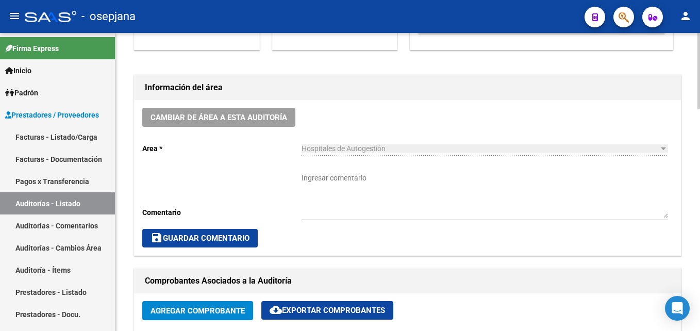
scroll to position [412, 0]
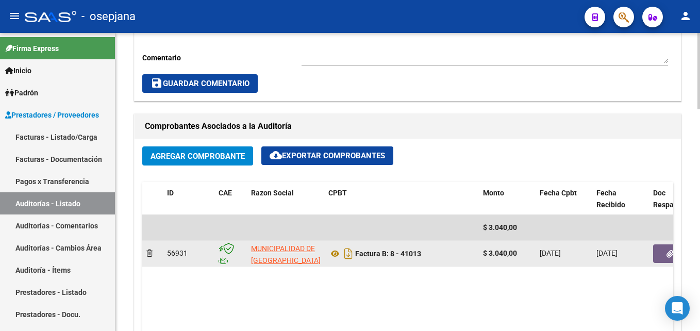
click at [661, 248] on button "button" at bounding box center [669, 253] width 33 height 19
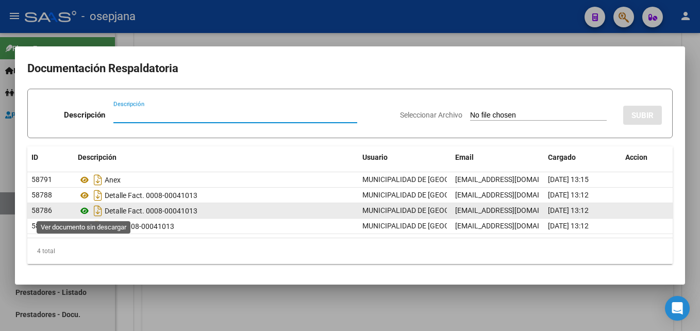
click at [86, 208] on icon at bounding box center [84, 211] width 13 height 12
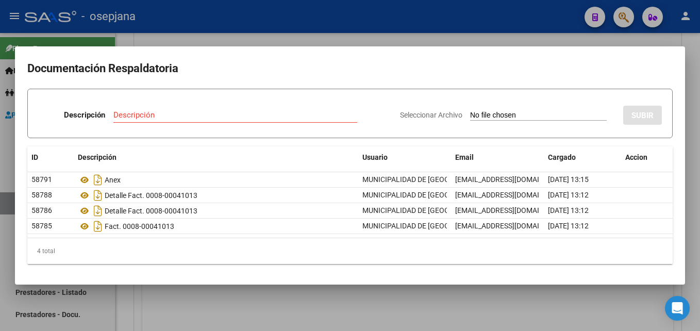
click at [470, 11] on div at bounding box center [350, 165] width 700 height 331
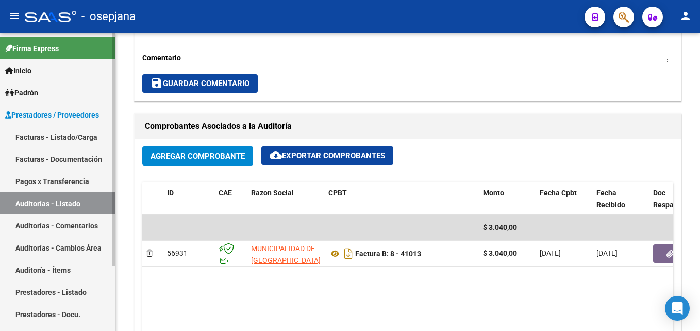
click at [80, 207] on link "Auditorías - Listado" at bounding box center [57, 203] width 115 height 22
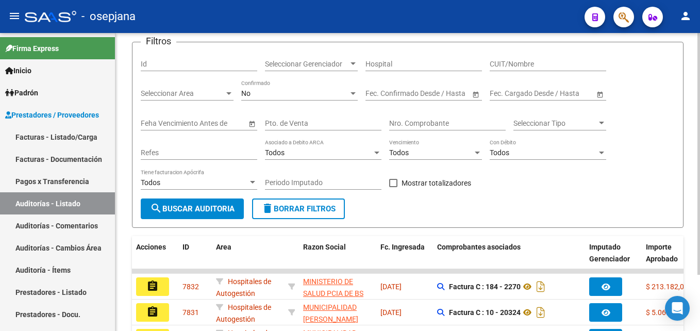
scroll to position [340, 0]
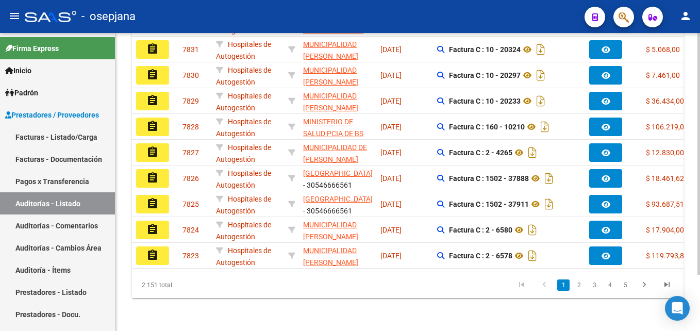
click at [292, 123] on div at bounding box center [291, 127] width 7 height 12
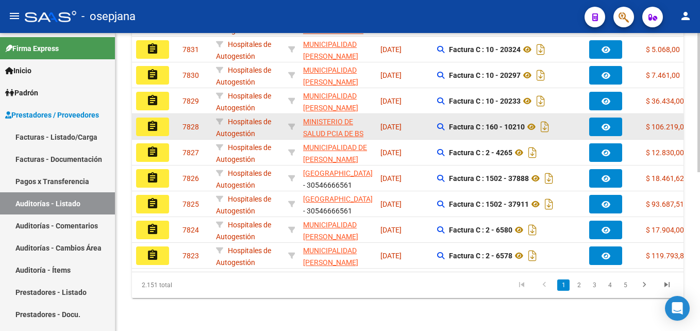
scroll to position [0, 0]
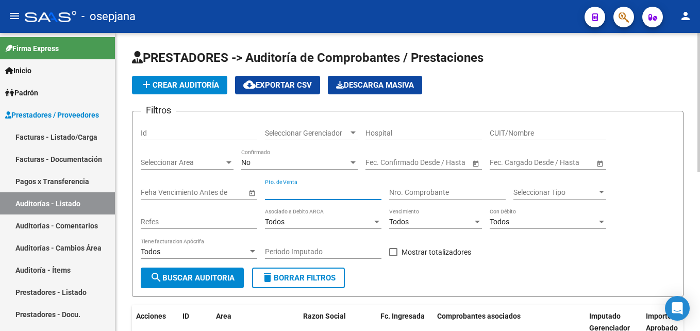
click at [287, 189] on input "Pto. de Venta" at bounding box center [323, 192] width 116 height 9
type input "8"
type input "41012"
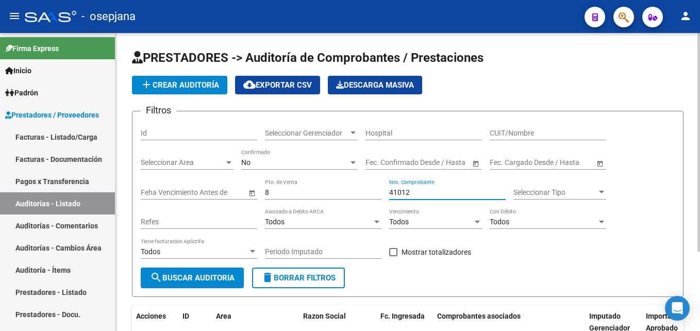
scroll to position [108, 0]
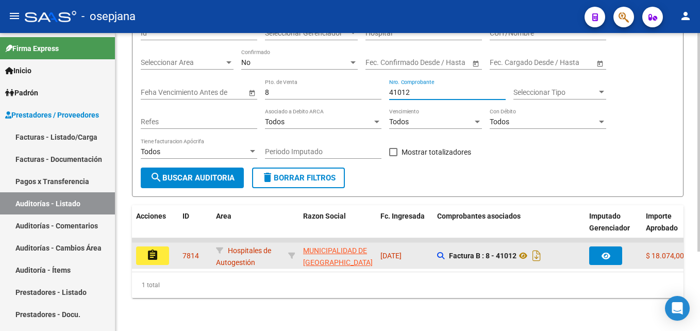
click at [156, 249] on mat-icon "assignment" at bounding box center [152, 255] width 12 height 12
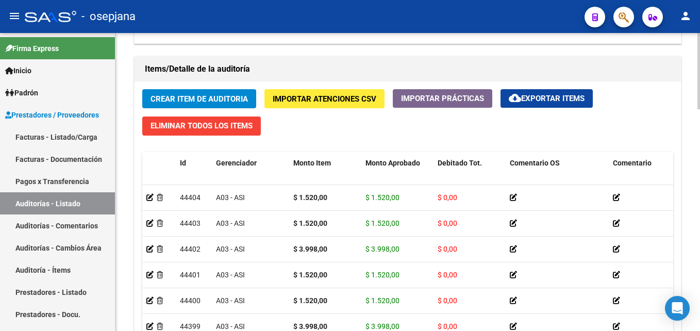
scroll to position [567, 0]
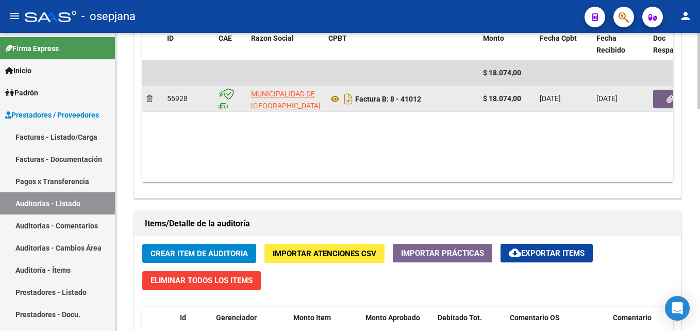
click at [661, 99] on button "button" at bounding box center [669, 99] width 33 height 19
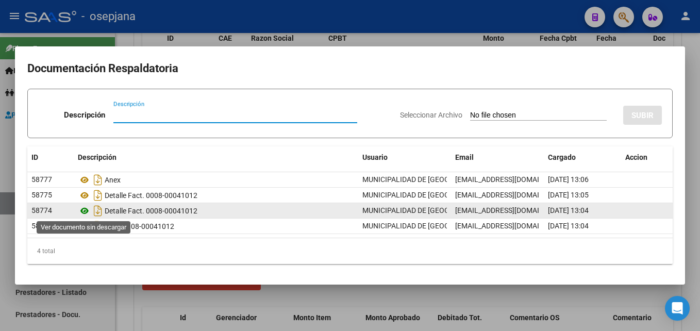
click at [88, 208] on icon at bounding box center [84, 211] width 13 height 12
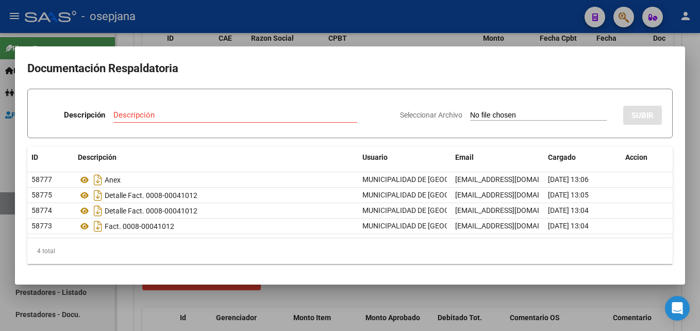
click at [477, 18] on div at bounding box center [350, 165] width 700 height 331
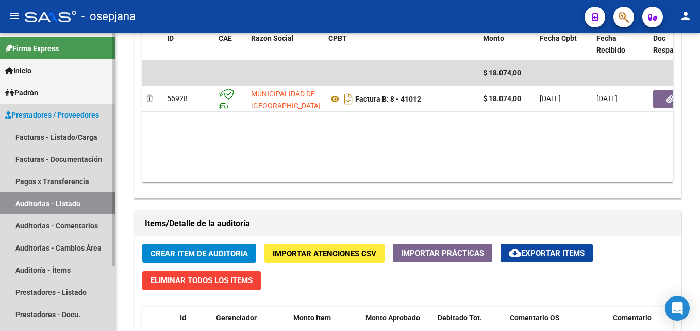
click at [68, 197] on link "Auditorías - Listado" at bounding box center [57, 203] width 115 height 22
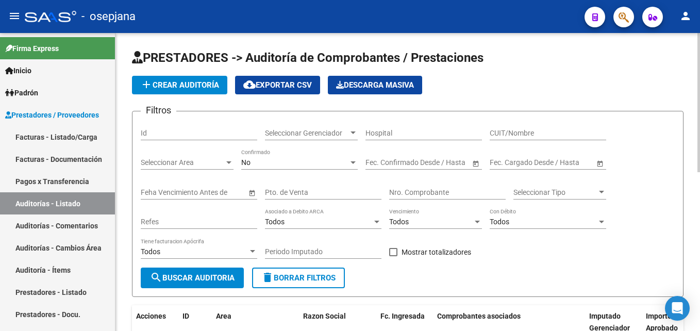
click at [286, 190] on input "Pto. de Venta" at bounding box center [323, 192] width 116 height 9
type input "8"
type input "41020"
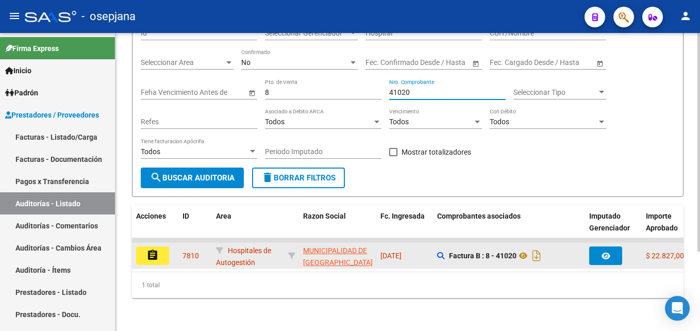
click at [154, 251] on mat-icon "assignment" at bounding box center [152, 255] width 12 height 12
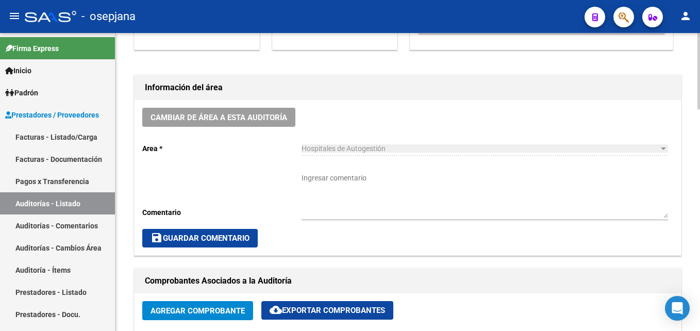
scroll to position [412, 0]
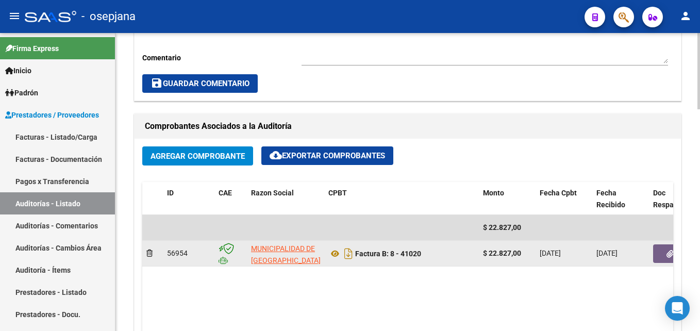
click at [660, 248] on button "button" at bounding box center [669, 253] width 33 height 19
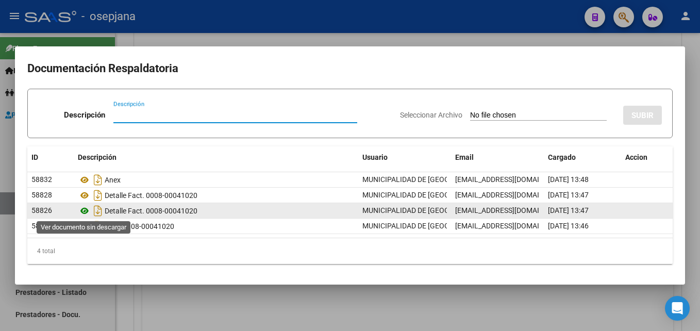
click at [83, 209] on icon at bounding box center [84, 211] width 13 height 12
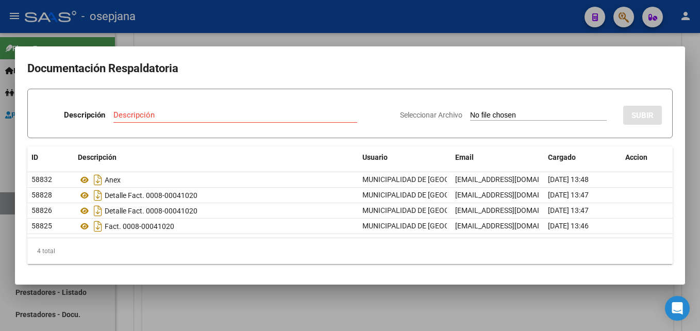
click at [398, 21] on div at bounding box center [350, 165] width 700 height 331
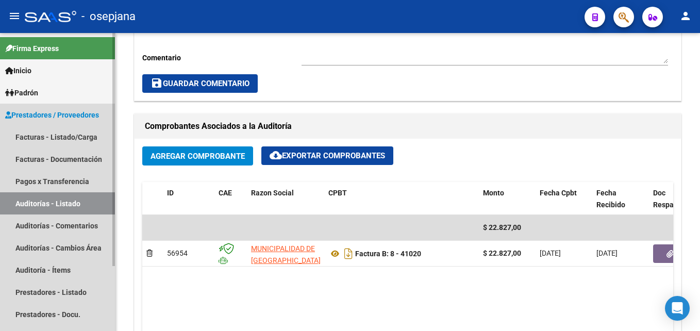
drag, startPoint x: 71, startPoint y: 202, endPoint x: 107, endPoint y: 190, distance: 38.1
click at [71, 202] on link "Auditorías - Listado" at bounding box center [57, 203] width 115 height 22
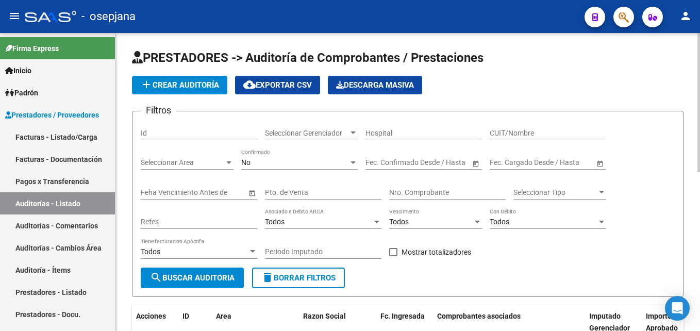
click at [295, 185] on div "Pto. de Venta" at bounding box center [323, 189] width 116 height 21
type input "8"
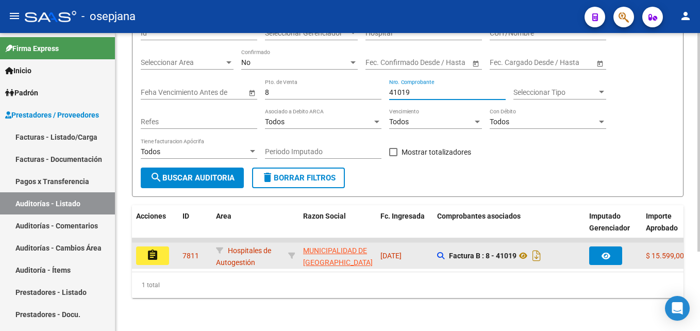
type input "41019"
click at [156, 249] on mat-icon "assignment" at bounding box center [152, 255] width 12 height 12
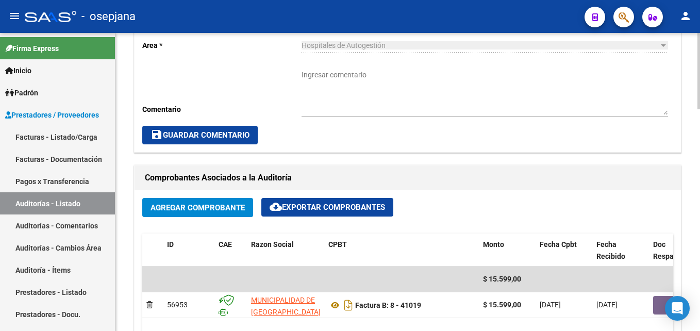
scroll to position [464, 0]
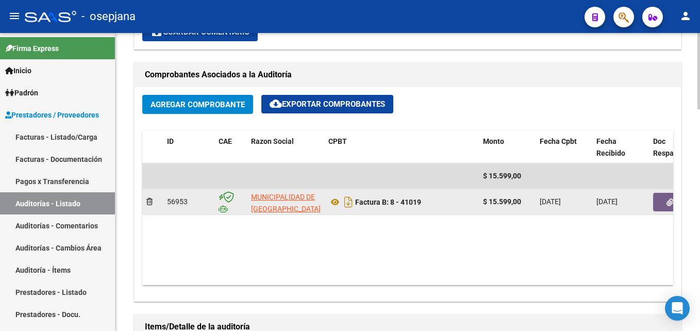
click at [666, 204] on icon "button" at bounding box center [669, 202] width 7 height 8
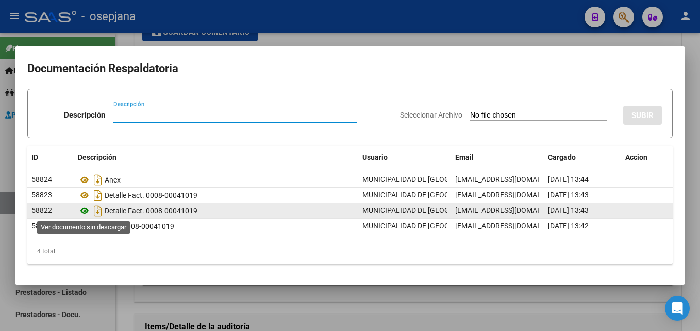
click at [82, 208] on icon at bounding box center [84, 211] width 13 height 12
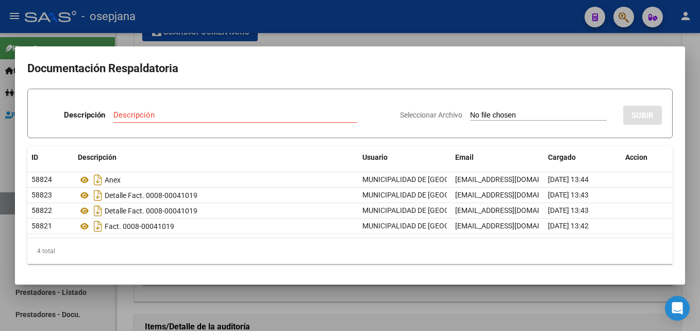
click at [450, 13] on div at bounding box center [350, 165] width 700 height 331
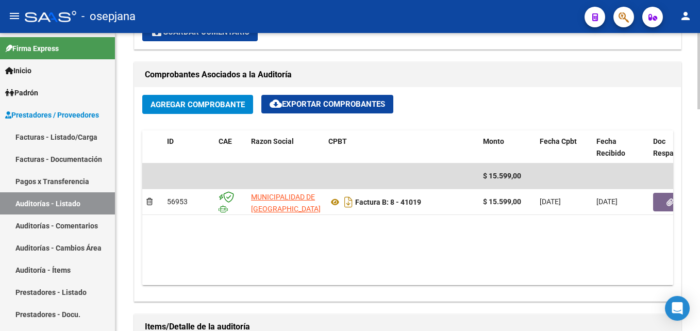
drag, startPoint x: 37, startPoint y: 204, endPoint x: 123, endPoint y: 199, distance: 85.7
click at [37, 204] on link "Auditorías - Listado" at bounding box center [57, 203] width 115 height 22
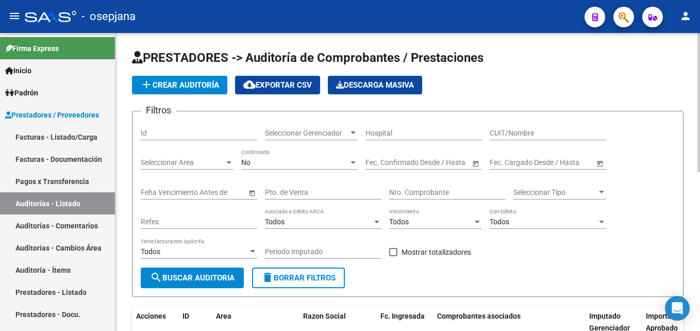
click at [324, 191] on input "Pto. de Venta" at bounding box center [323, 192] width 116 height 9
type input "8"
drag, startPoint x: 431, startPoint y: 192, endPoint x: 366, endPoint y: 191, distance: 65.4
click at [366, 191] on div "Filtros Id Seleccionar Gerenciador Seleccionar Gerenciador Hospital CUIT/Nombre…" at bounding box center [408, 194] width 534 height 148
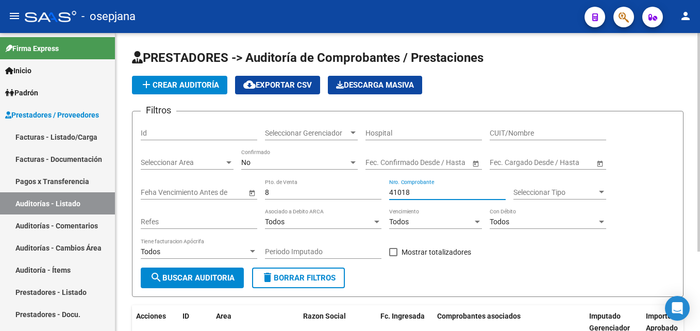
scroll to position [108, 0]
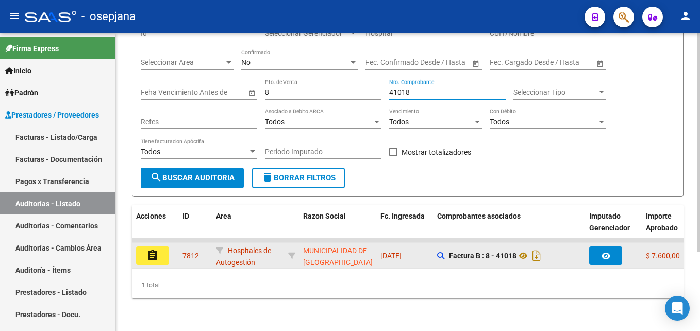
type input "41018"
click at [149, 249] on mat-icon "assignment" at bounding box center [152, 255] width 12 height 12
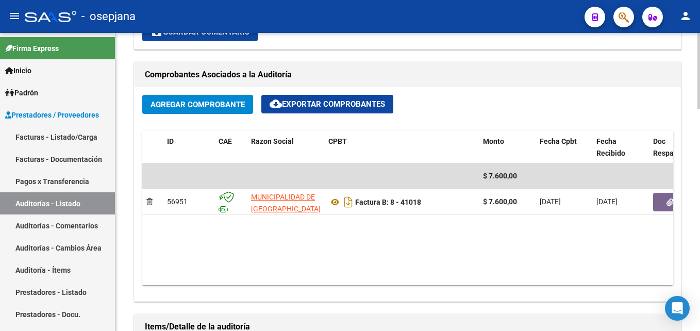
scroll to position [515, 0]
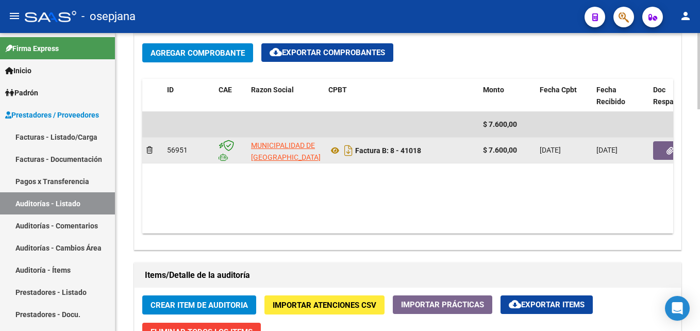
click at [657, 156] on button "button" at bounding box center [669, 150] width 33 height 19
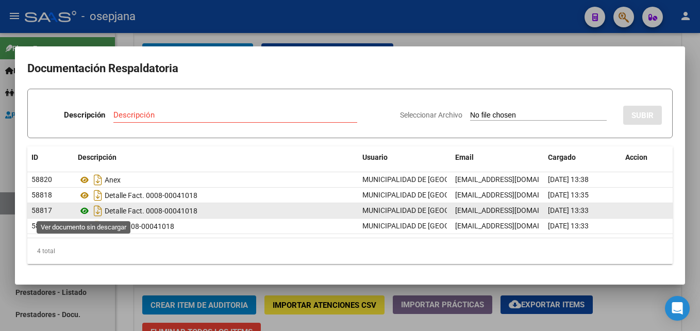
click at [84, 209] on icon at bounding box center [84, 211] width 13 height 12
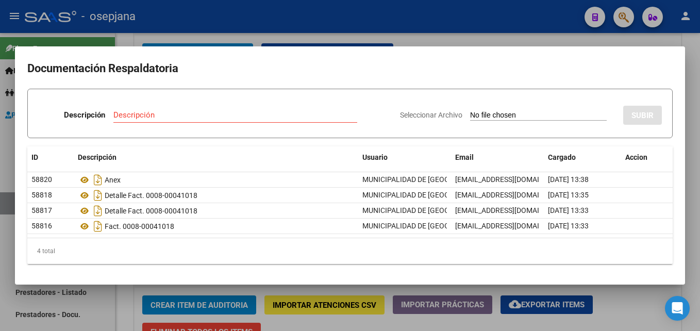
click at [448, 38] on div at bounding box center [350, 165] width 700 height 331
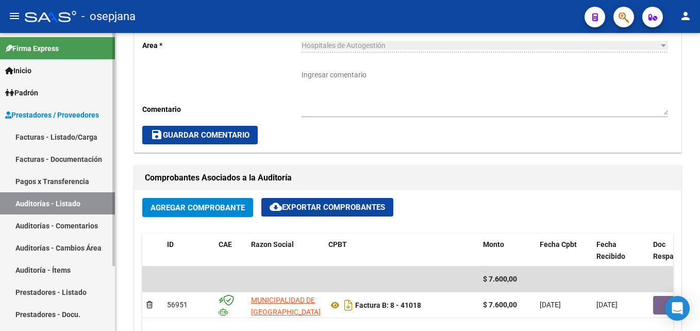
click at [96, 205] on link "Auditorías - Listado" at bounding box center [57, 203] width 115 height 22
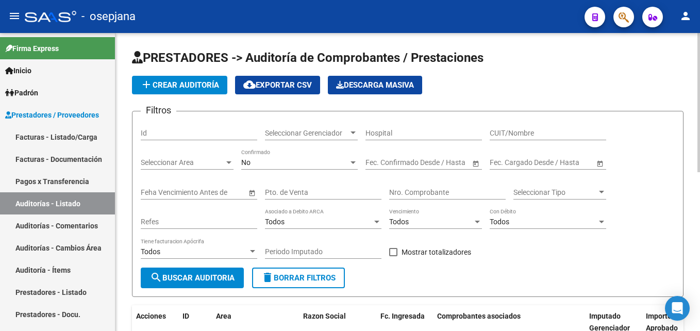
click at [302, 190] on input "Pto. de Venta" at bounding box center [323, 192] width 116 height 9
type input "4"
type input "143"
drag, startPoint x: 286, startPoint y: 188, endPoint x: 218, endPoint y: 200, distance: 69.0
click at [245, 200] on div "Filtros Id Seleccionar Gerenciador Seleccionar Gerenciador Hospital CUIT/Nombre…" at bounding box center [408, 194] width 534 height 148
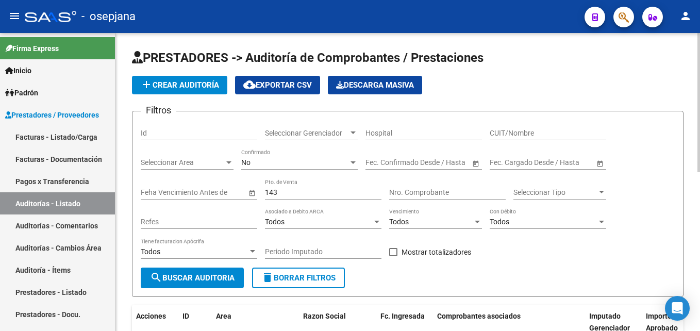
click at [216, 200] on div "Feha Vencimiento Antes de" at bounding box center [199, 193] width 116 height 29
click at [415, 185] on div "Nro. Comprobante" at bounding box center [447, 189] width 116 height 21
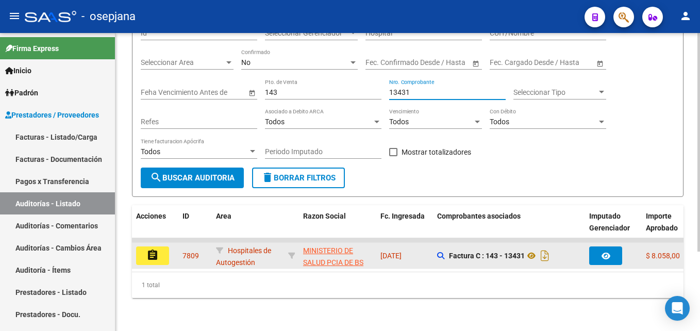
type input "13431"
click at [150, 249] on mat-icon "assignment" at bounding box center [152, 255] width 12 height 12
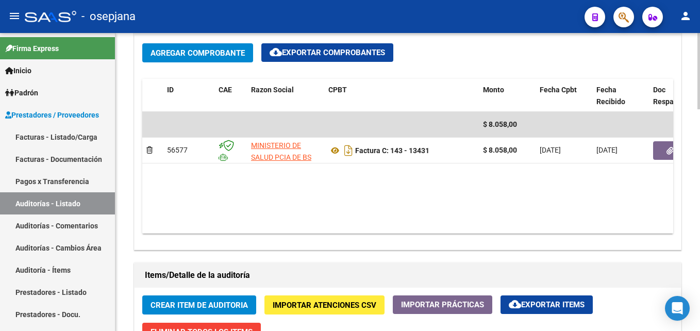
scroll to position [567, 0]
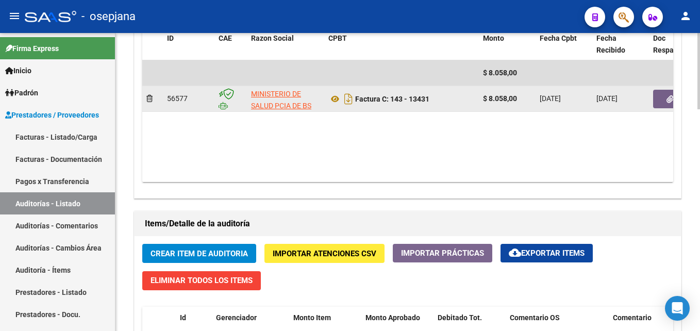
click at [661, 95] on button "button" at bounding box center [669, 99] width 33 height 19
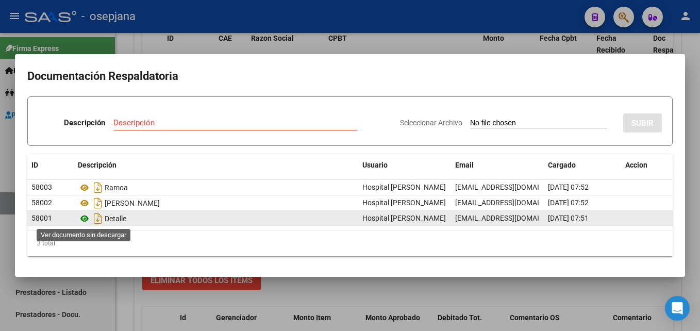
click at [86, 215] on icon at bounding box center [84, 218] width 13 height 12
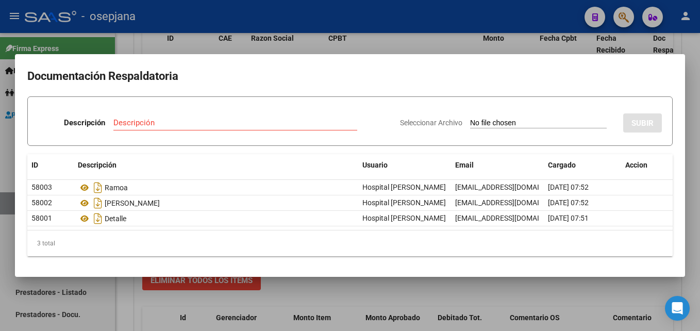
click at [382, 23] on div at bounding box center [350, 165] width 700 height 331
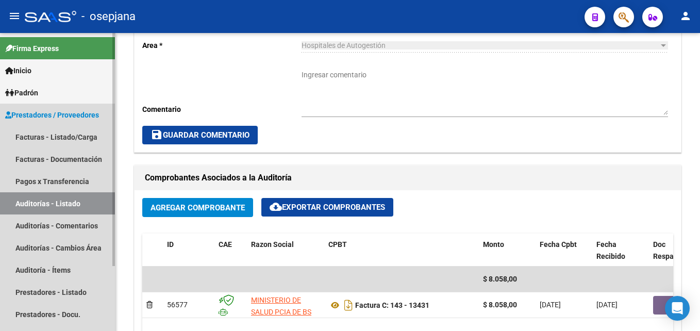
click at [71, 197] on link "Auditorías - Listado" at bounding box center [57, 203] width 115 height 22
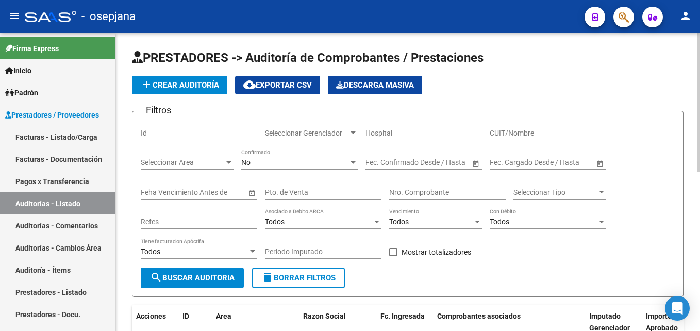
click at [309, 196] on input "Pto. de Venta" at bounding box center [323, 192] width 116 height 9
type input "2"
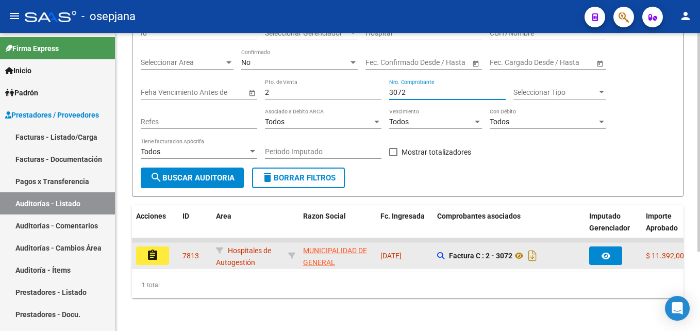
type input "3072"
click at [145, 256] on button "assignment" at bounding box center [152, 255] width 33 height 19
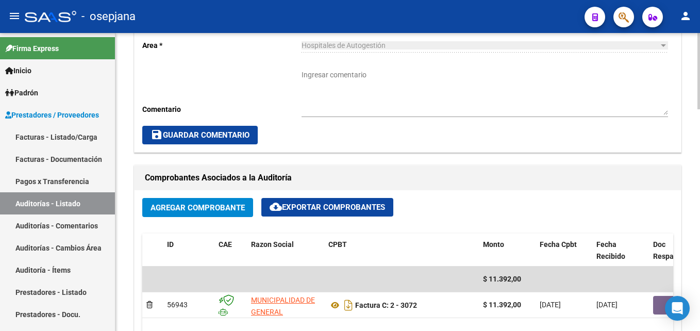
scroll to position [412, 0]
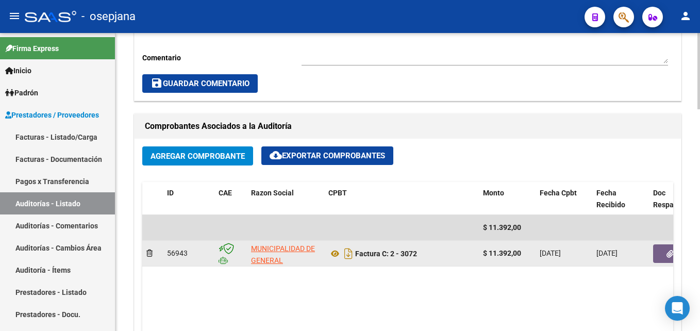
click at [663, 259] on button "button" at bounding box center [669, 253] width 33 height 19
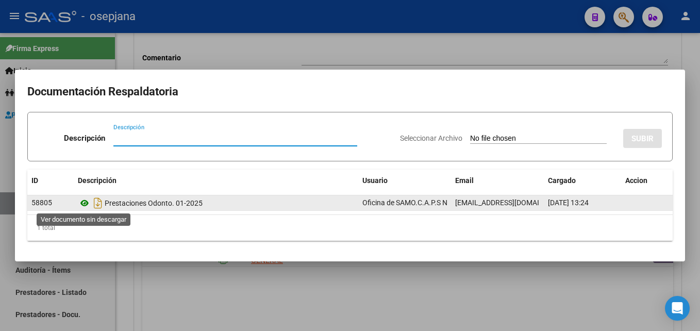
click at [86, 207] on icon at bounding box center [84, 203] width 13 height 12
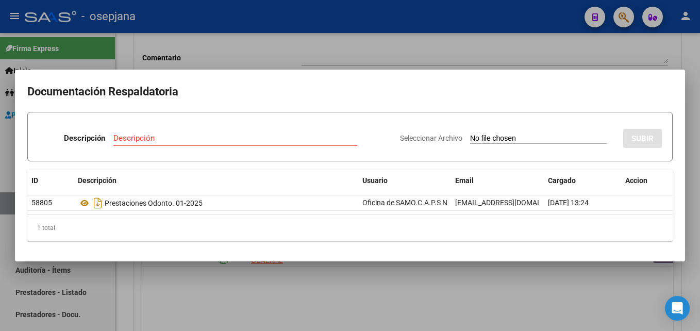
click at [458, 45] on div at bounding box center [350, 165] width 700 height 331
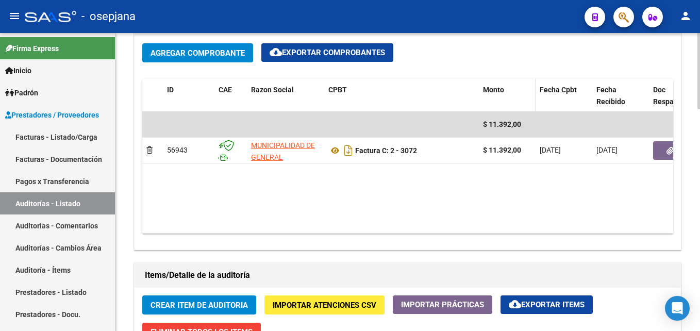
scroll to position [567, 0]
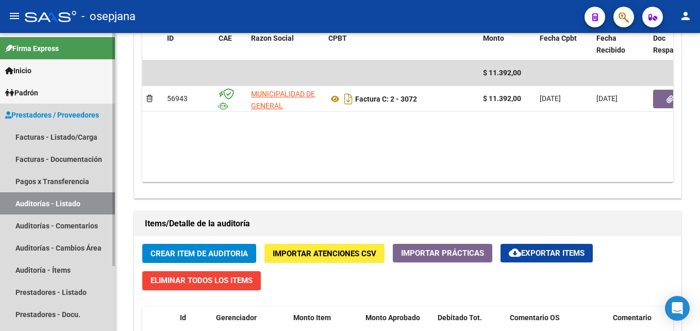
click at [71, 207] on link "Auditorías - Listado" at bounding box center [57, 203] width 115 height 22
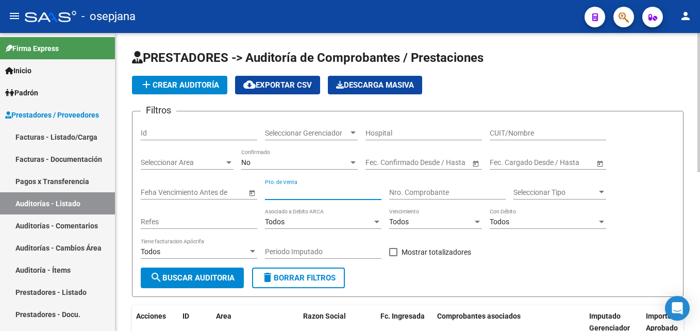
click at [308, 189] on input "Pto. de Venta" at bounding box center [323, 192] width 116 height 9
type input "155"
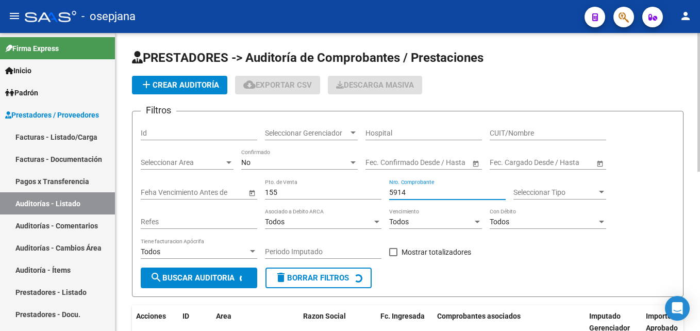
scroll to position [108, 0]
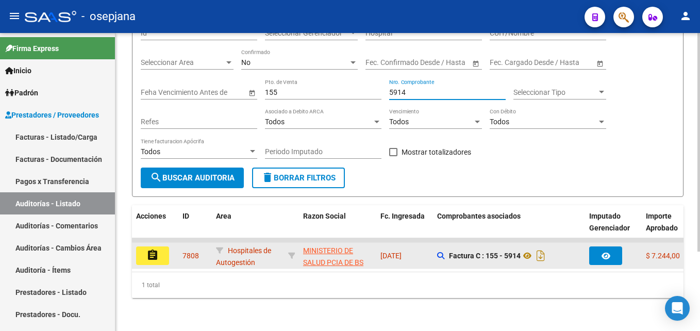
type input "5914"
click at [155, 249] on mat-icon "assignment" at bounding box center [152, 255] width 12 height 12
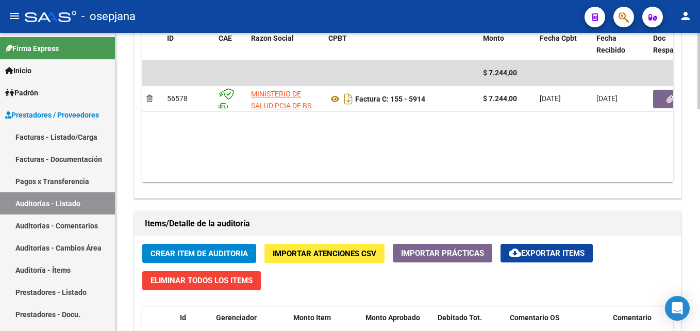
scroll to position [464, 0]
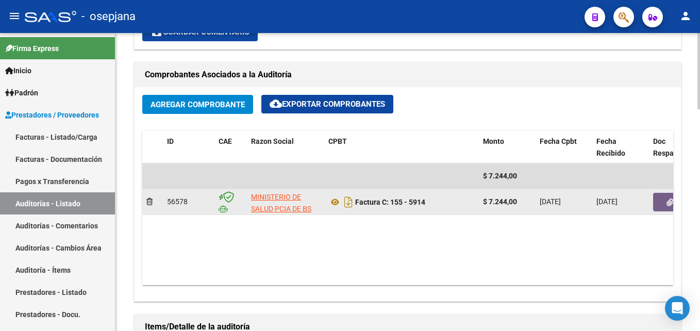
click at [663, 200] on button "button" at bounding box center [669, 202] width 33 height 19
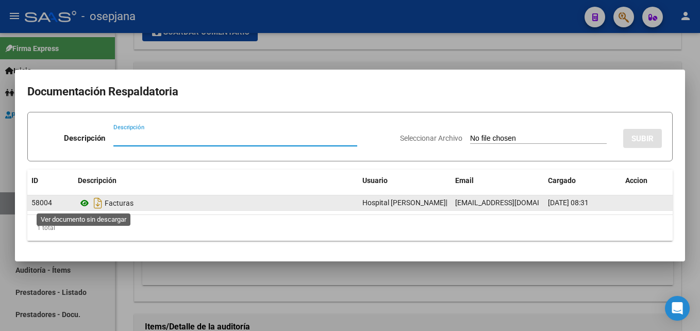
click at [82, 201] on icon at bounding box center [84, 203] width 13 height 12
